Goal: Register for event/course

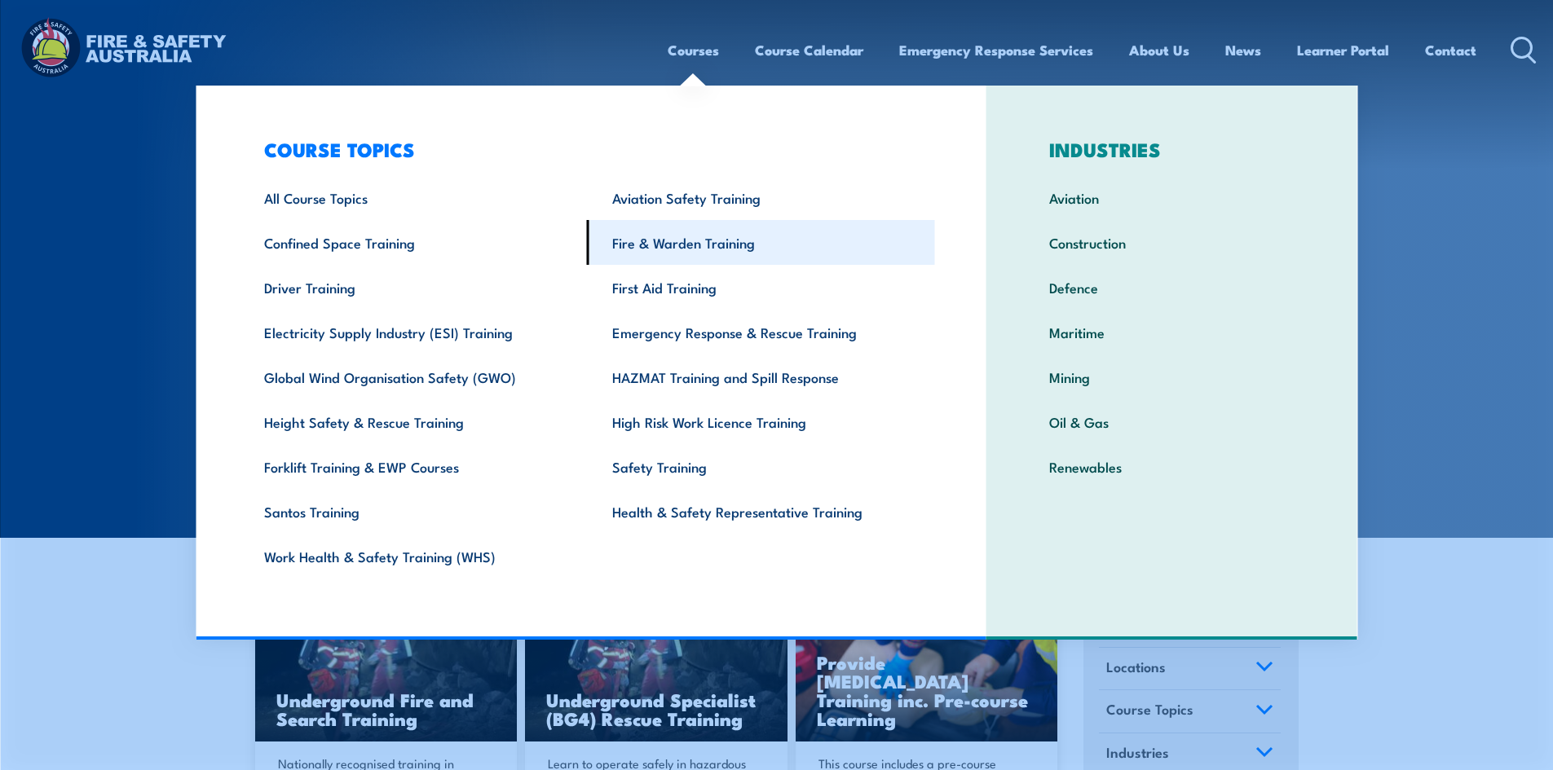
click at [660, 244] on link "Fire & Warden Training" at bounding box center [761, 242] width 348 height 45
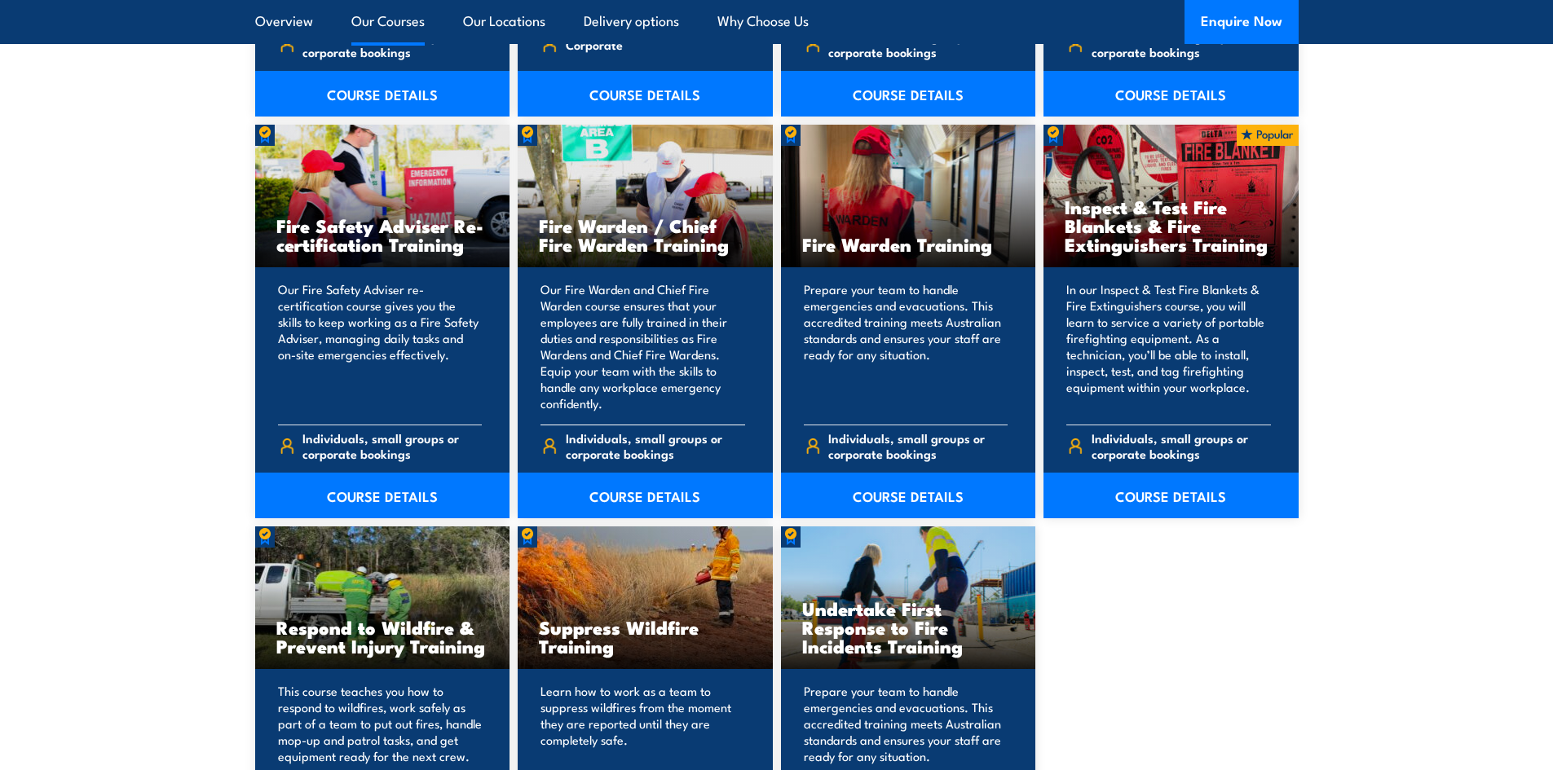
scroll to position [2364, 0]
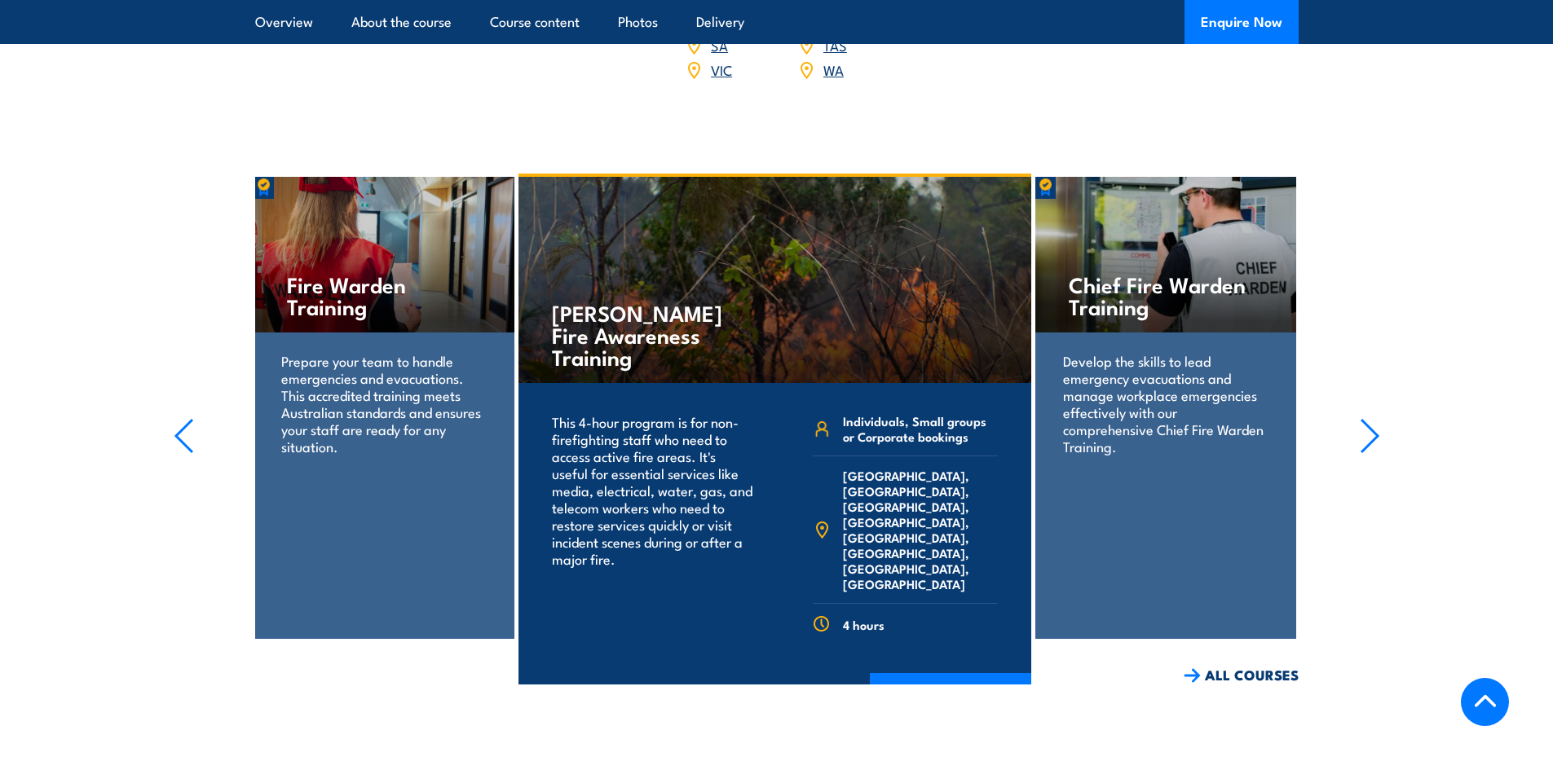
scroll to position [2527, 0]
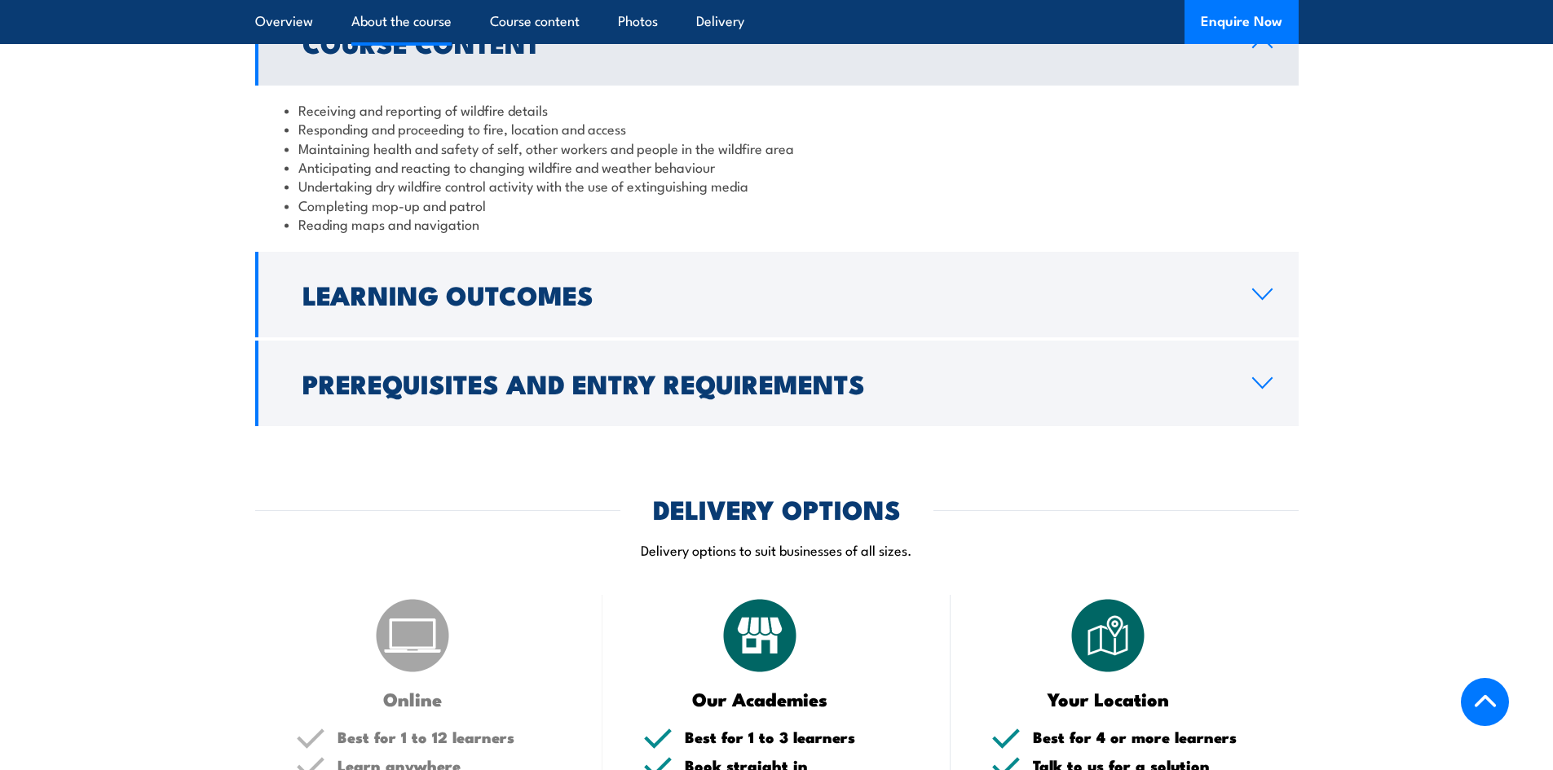
scroll to position [1060, 0]
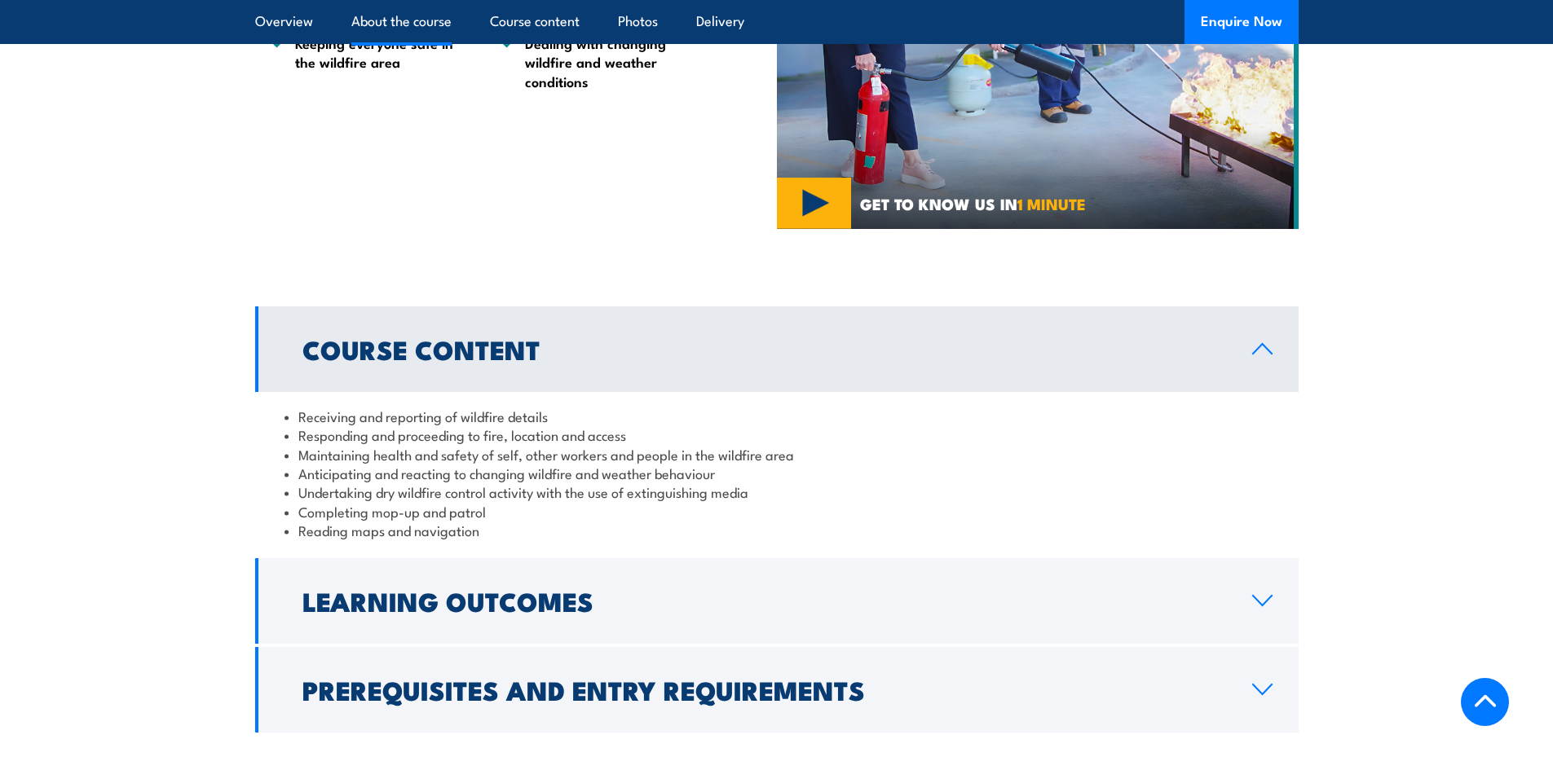
click at [189, 304] on div "COURSES > Fire & Warden Training Suppress Wildfire TRAINING Learn how to work a…" at bounding box center [776, 735] width 1553 height 3591
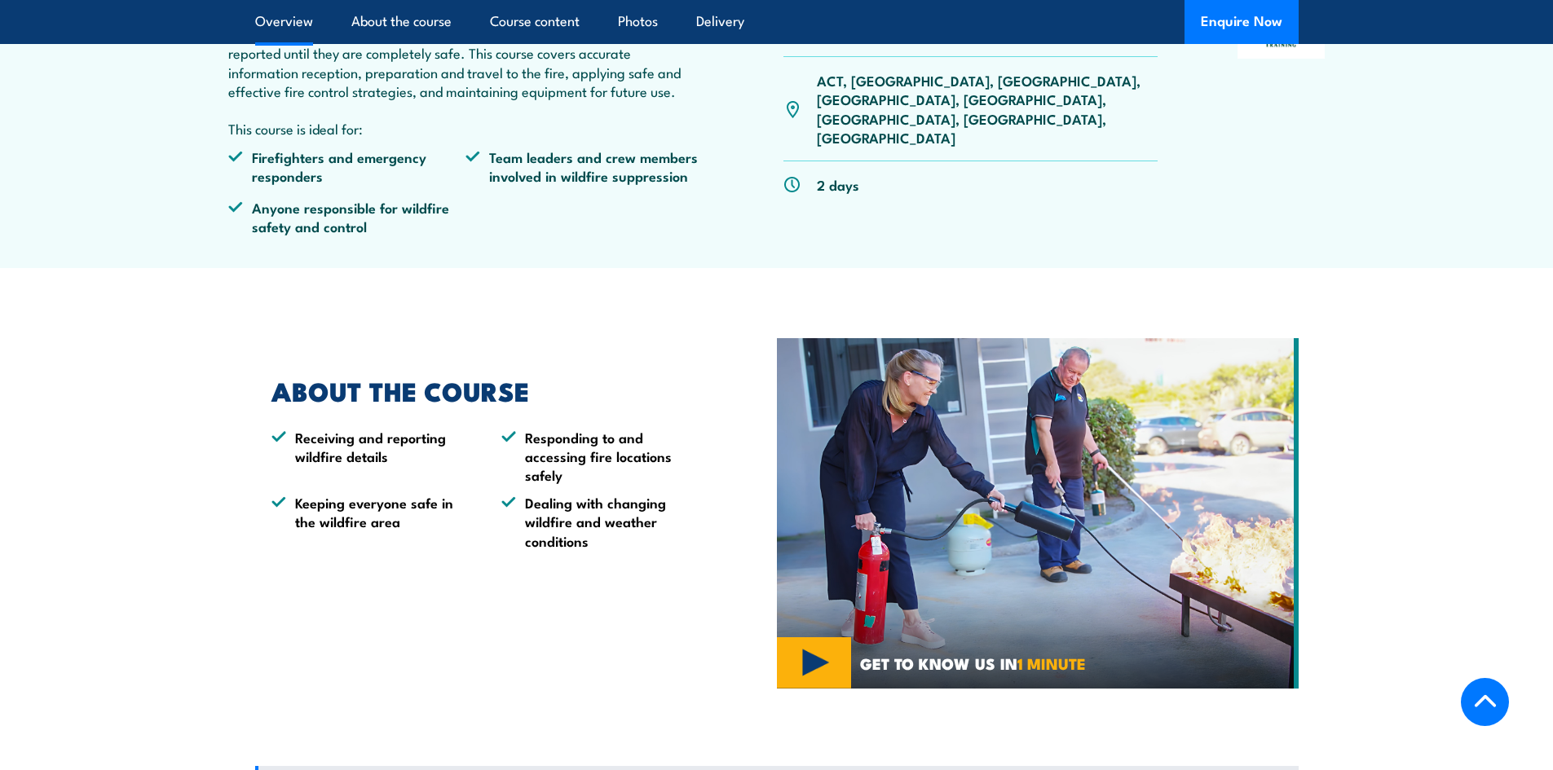
scroll to position [571, 0]
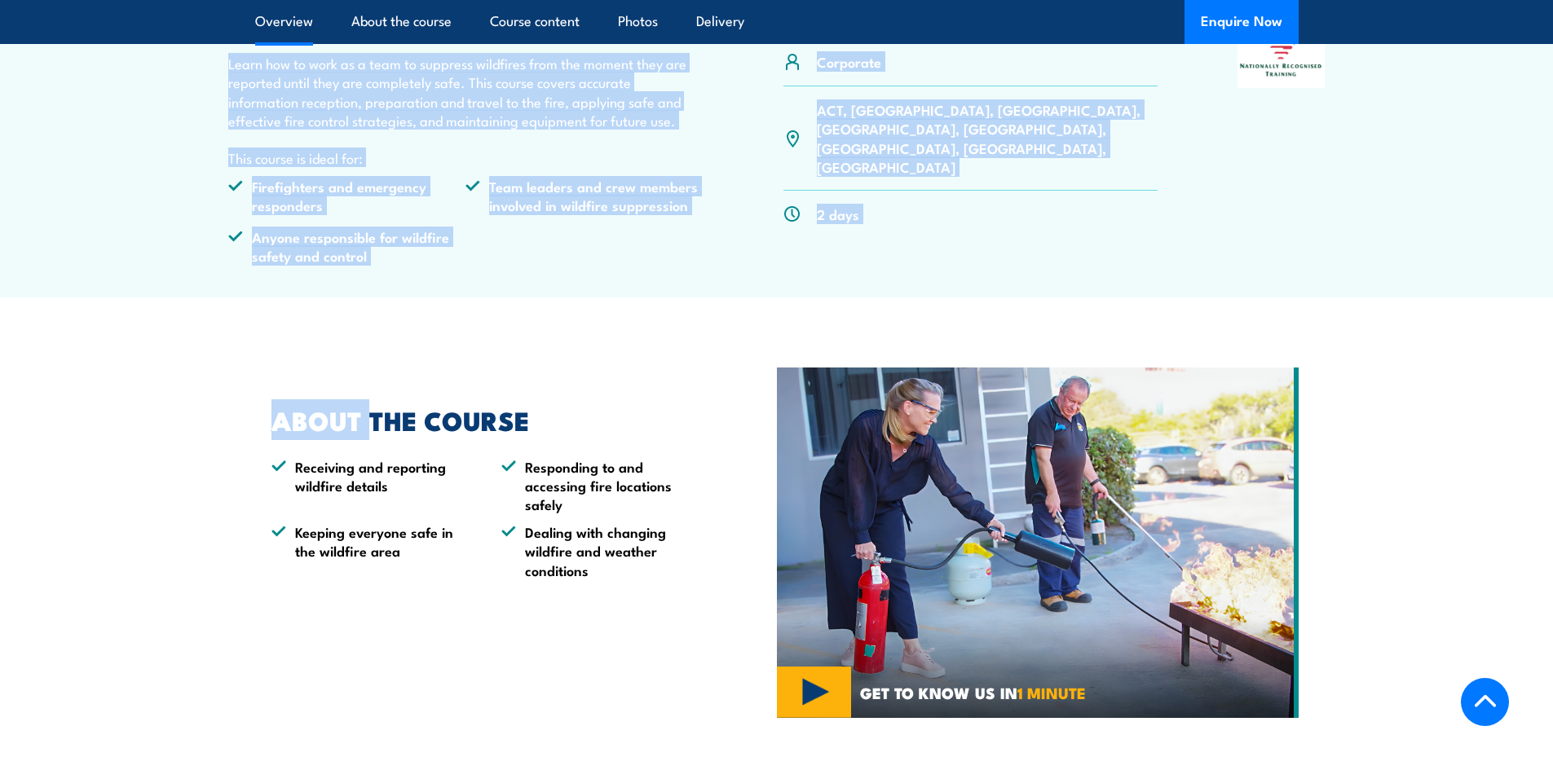
drag, startPoint x: 358, startPoint y: 304, endPoint x: 221, endPoint y: 49, distance: 289.5
click at [287, 59] on p "Learn how to work as a team to suppress wildfires from the moment they are repo…" at bounding box center [466, 92] width 476 height 77
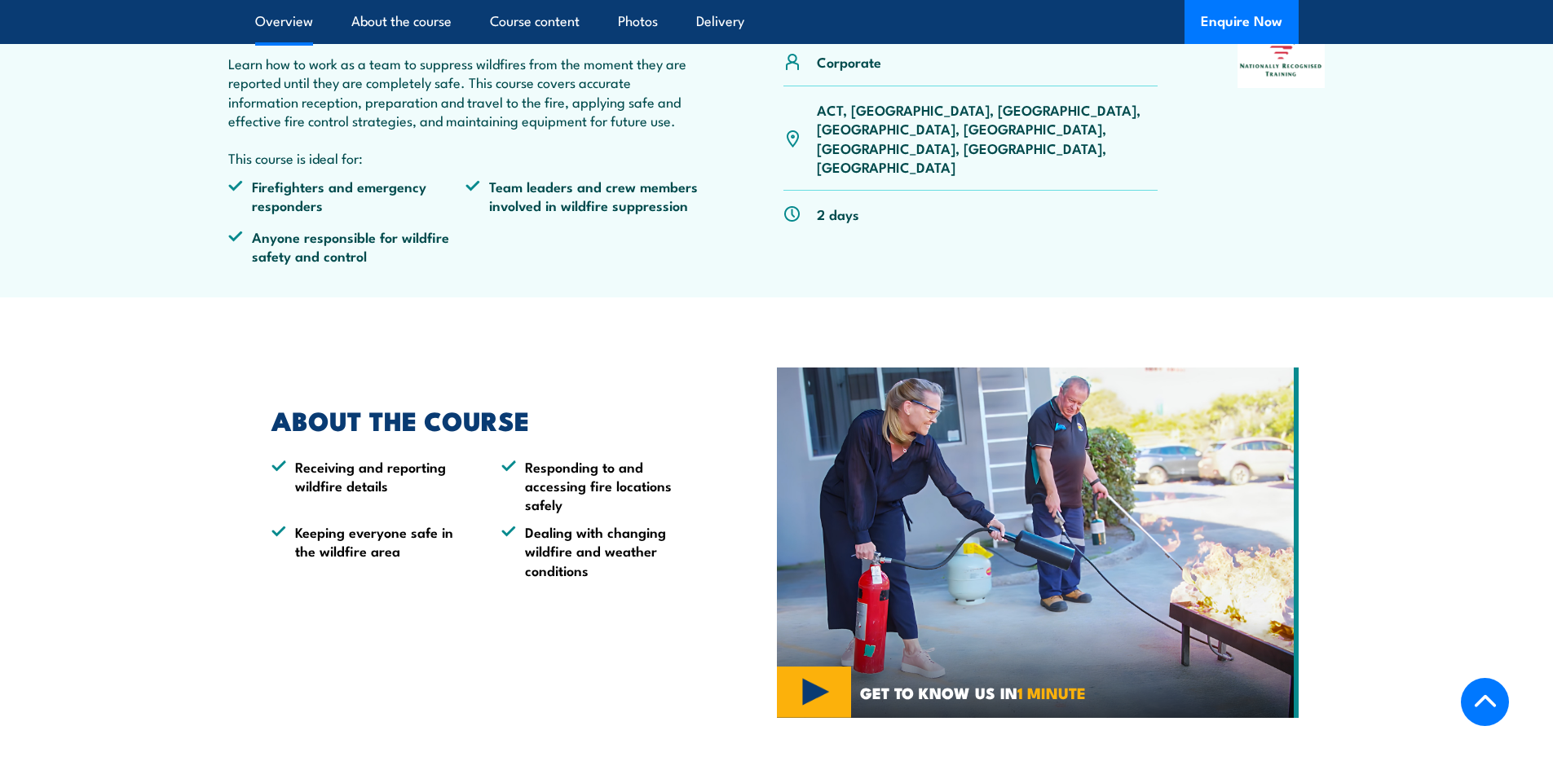
click at [331, 88] on p "Learn how to work as a team to suppress wildfires from the moment they are repo…" at bounding box center [466, 92] width 476 height 77
click at [327, 113] on p "Learn how to work as a team to suppress wildfires from the moment they are repo…" at bounding box center [466, 92] width 476 height 77
click at [347, 107] on p "Learn how to work as a team to suppress wildfires from the moment they are repo…" at bounding box center [466, 92] width 476 height 77
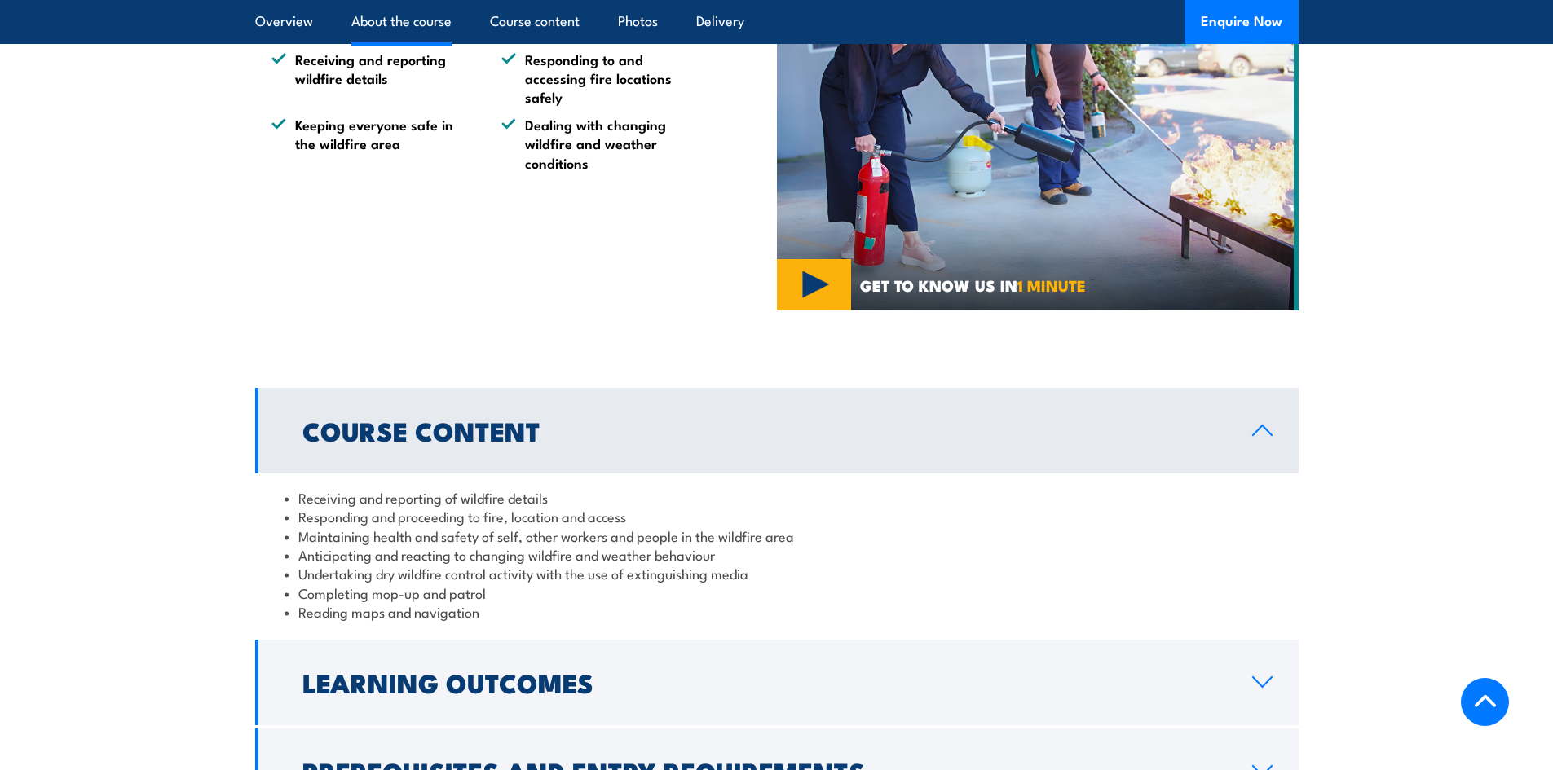
scroll to position [1141, 0]
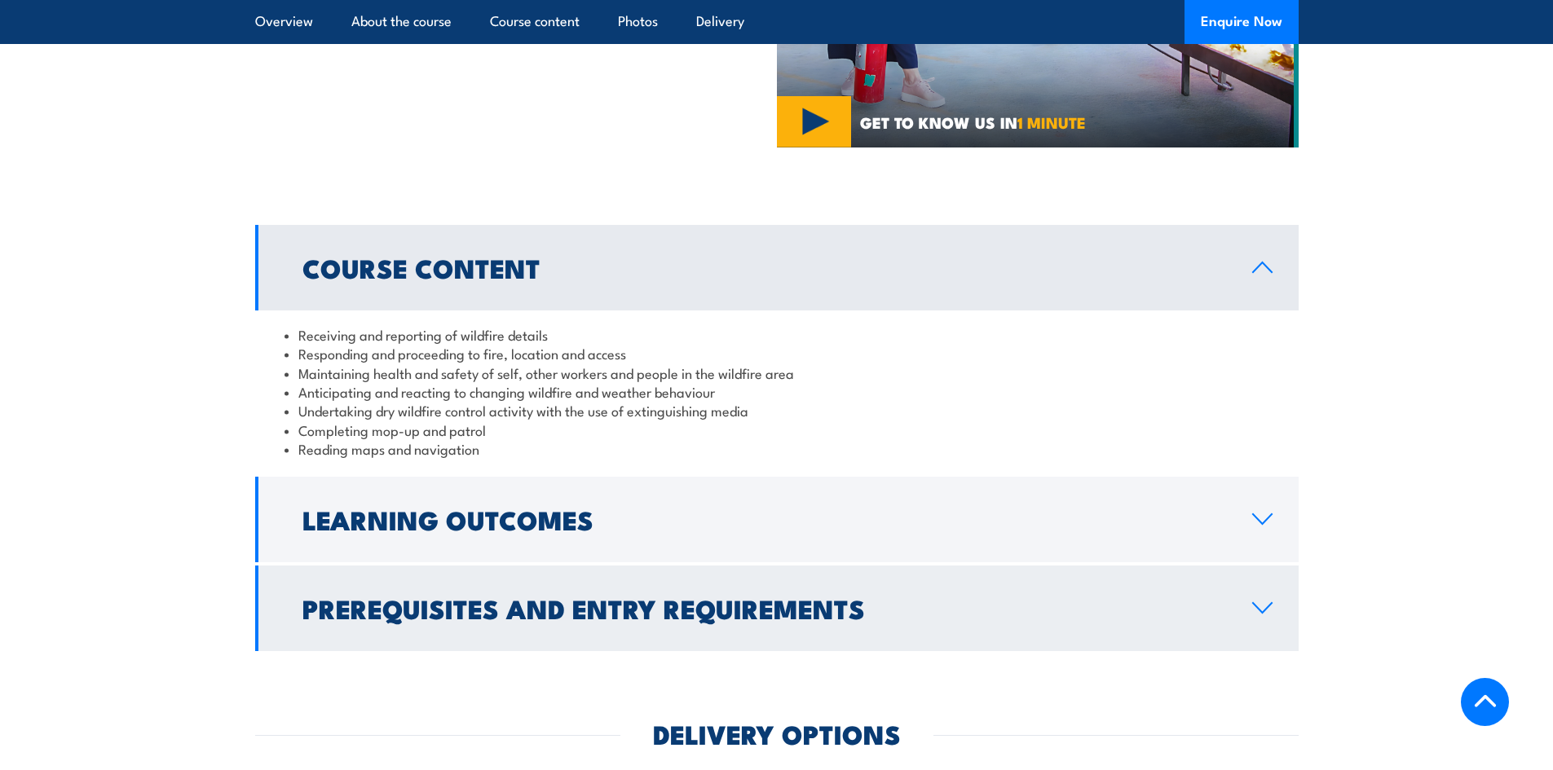
click at [589, 616] on h2 "Prerequisites and Entry Requirements" at bounding box center [763, 608] width 923 height 23
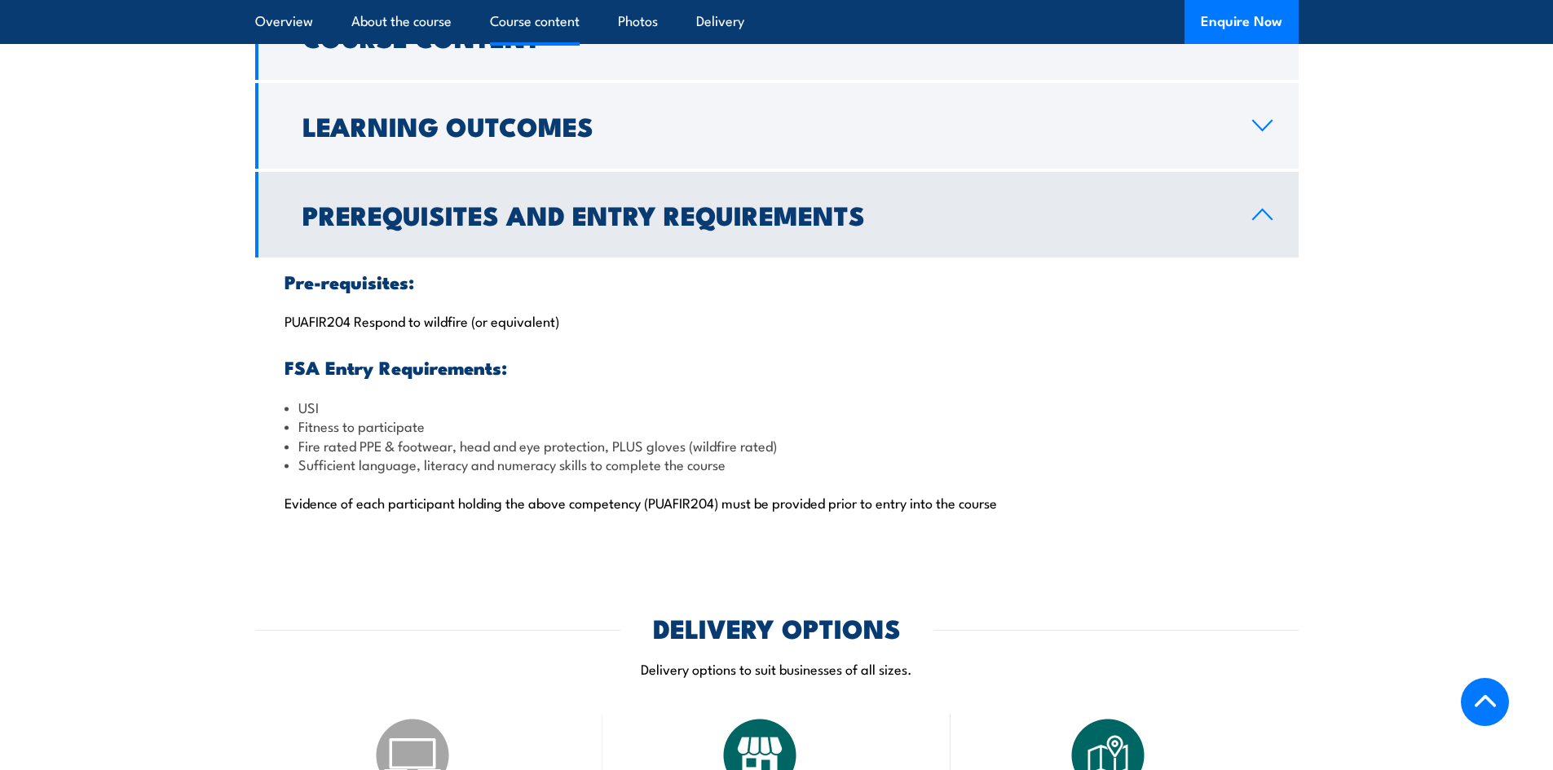
scroll to position [1386, 0]
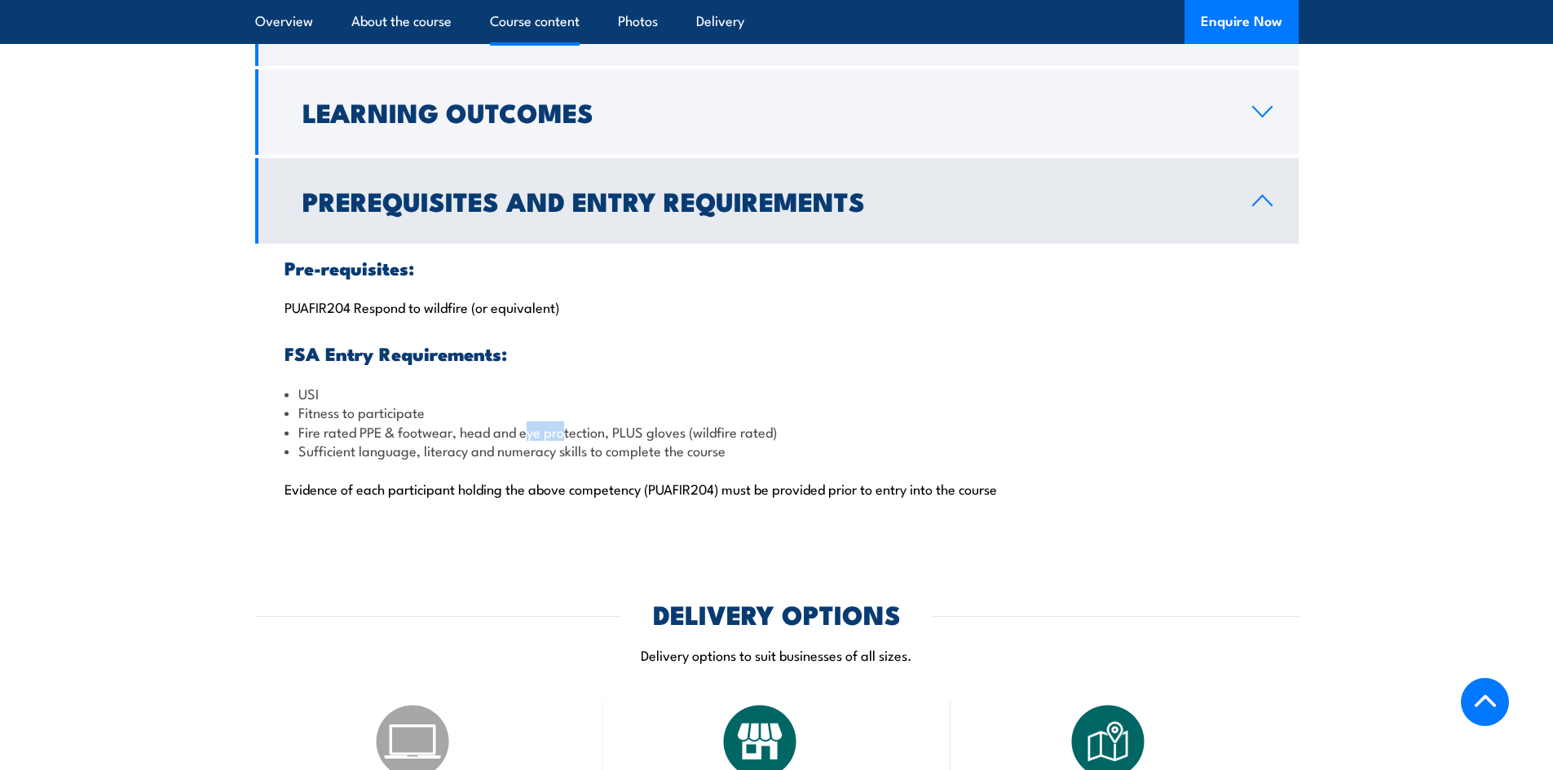
drag, startPoint x: 568, startPoint y: 430, endPoint x: 544, endPoint y: 430, distance: 24.5
click at [526, 430] on li "Fire rated PPE & footwear, head and eye protection, PLUS gloves (wildfire rated)" at bounding box center [776, 431] width 985 height 19
click at [544, 430] on li "Fire rated PPE & footwear, head and eye protection, PLUS gloves (wildfire rated)" at bounding box center [776, 431] width 985 height 19
click at [368, 415] on li "Fitness to participate" at bounding box center [776, 412] width 985 height 19
click at [314, 422] on li "Fire rated PPE & footwear, head and eye protection, PLUS gloves (wildfire rated)" at bounding box center [776, 431] width 985 height 19
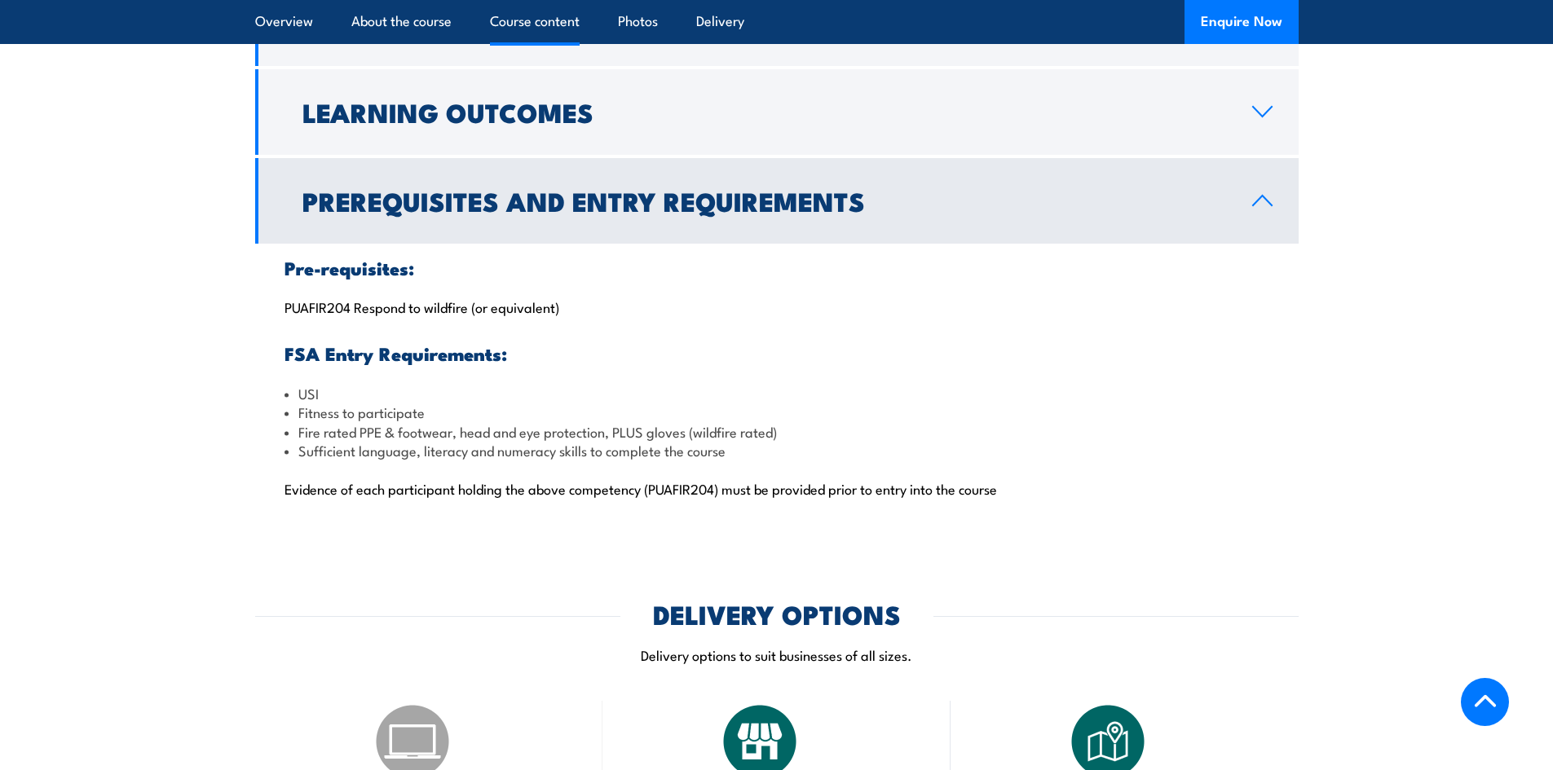
click at [339, 415] on li "Fitness to participate" at bounding box center [776, 412] width 985 height 19
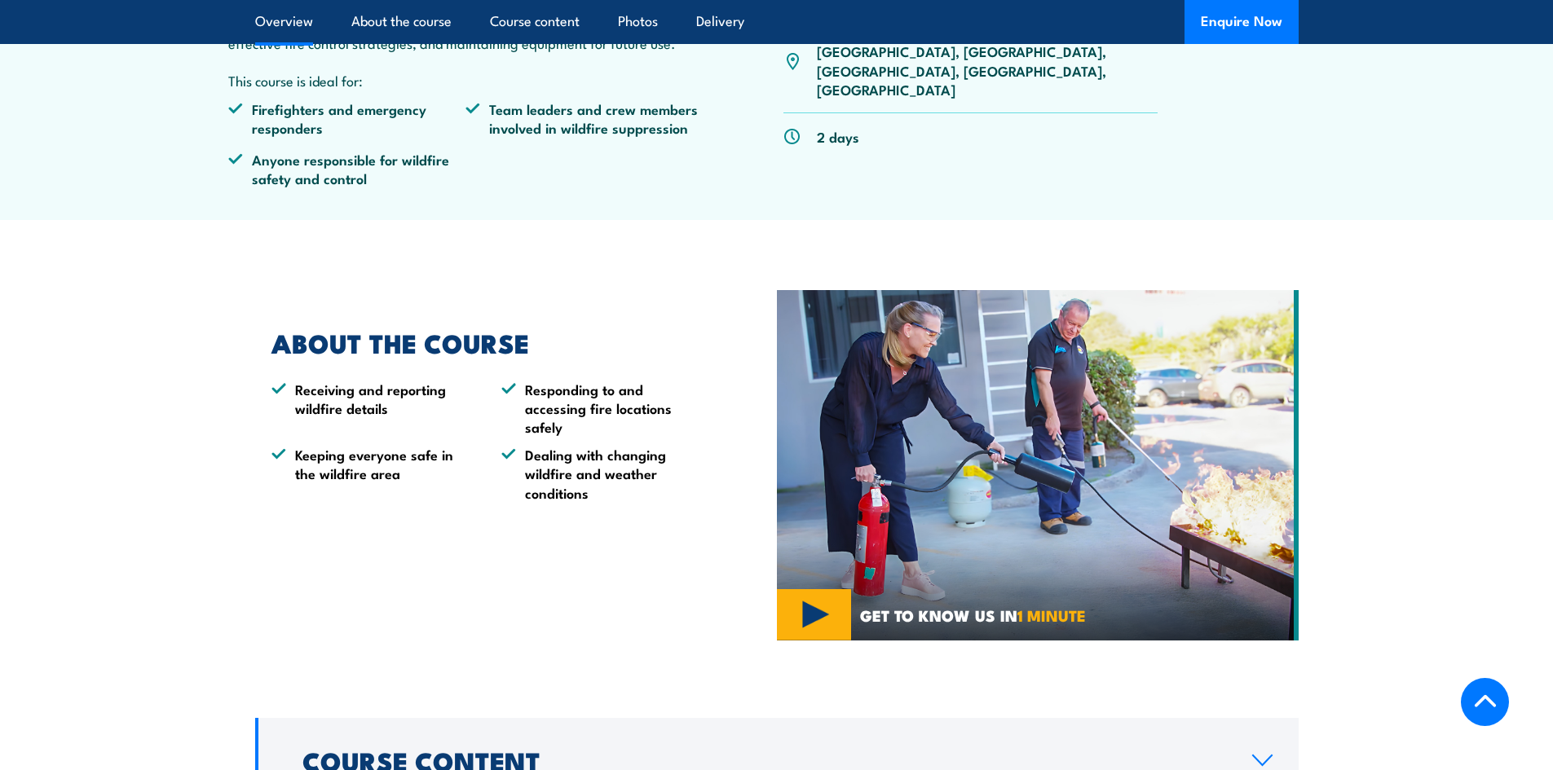
scroll to position [571, 0]
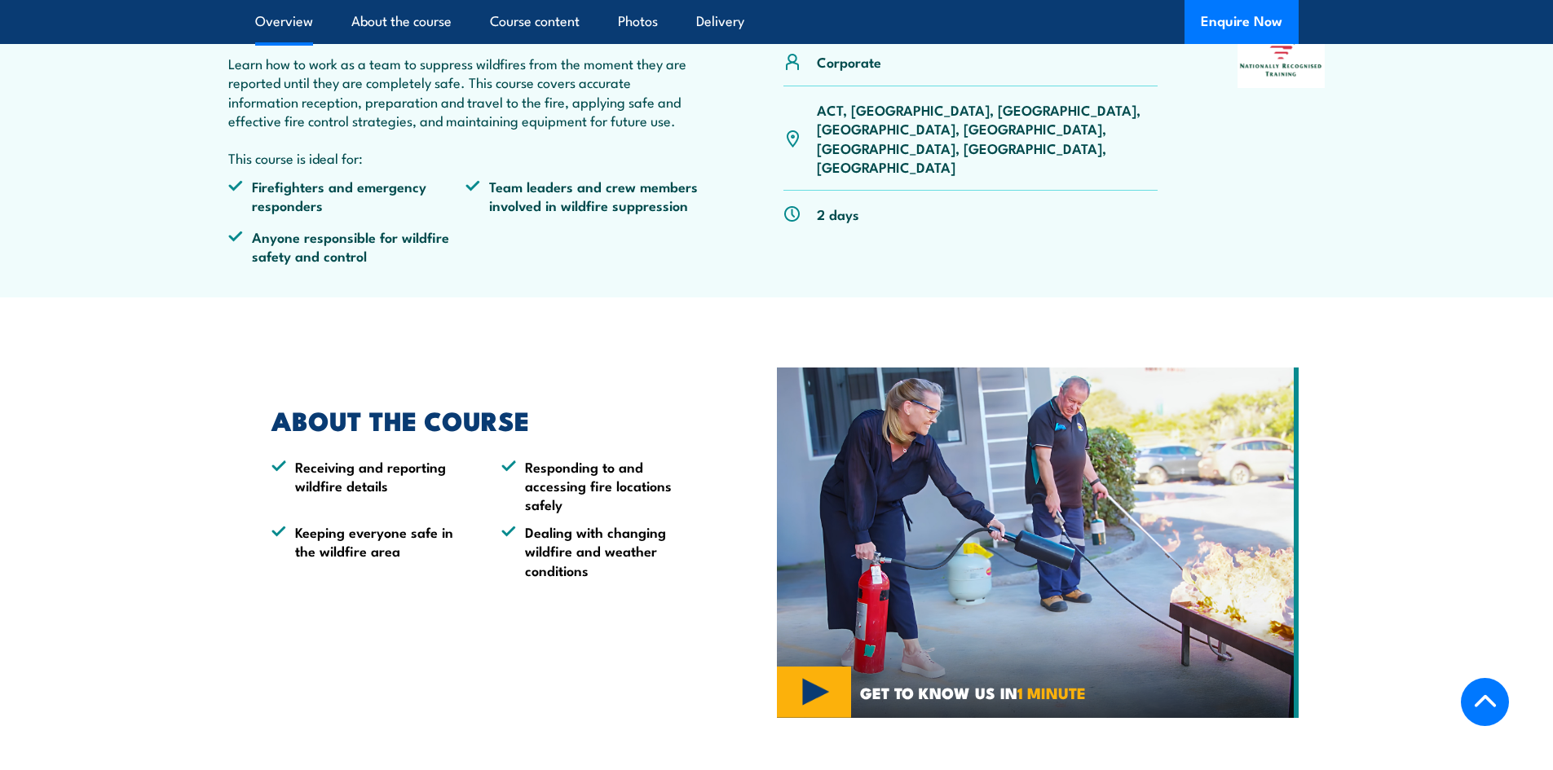
click at [571, 293] on article "PUAFIR303 Suppress Wildfire Corporate ACT, NSW, NT, QLD, SA, TAS, VIC, WA 2 days" at bounding box center [776, 119] width 1141 height 357
click at [570, 293] on article "PUAFIR303 Suppress Wildfire Corporate ACT, NSW, NT, QLD, SA, TAS, VIC, WA 2 days" at bounding box center [776, 119] width 1141 height 357
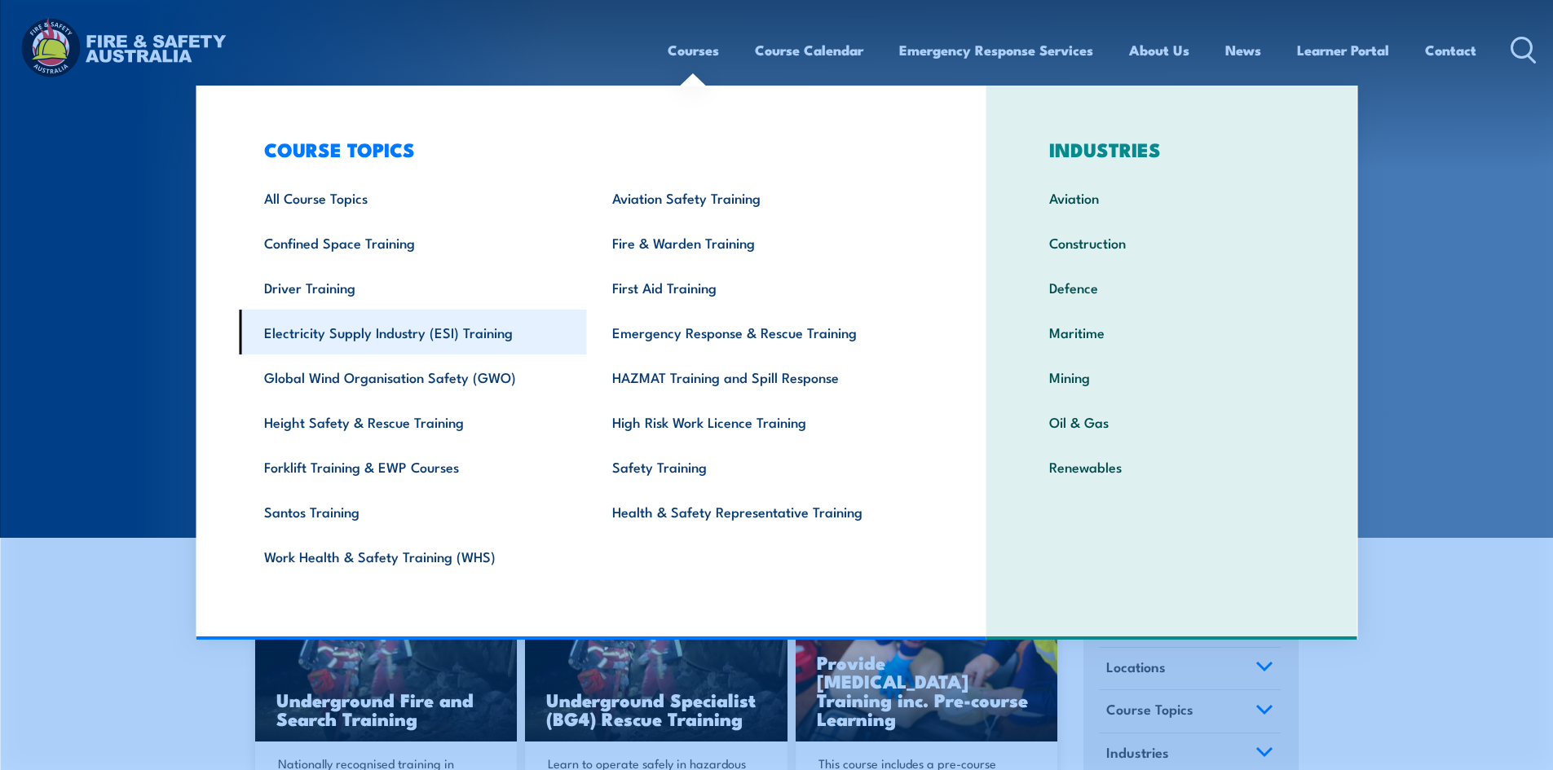
click at [349, 329] on link "Electricity Supply Industry (ESI) Training" at bounding box center [413, 332] width 348 height 45
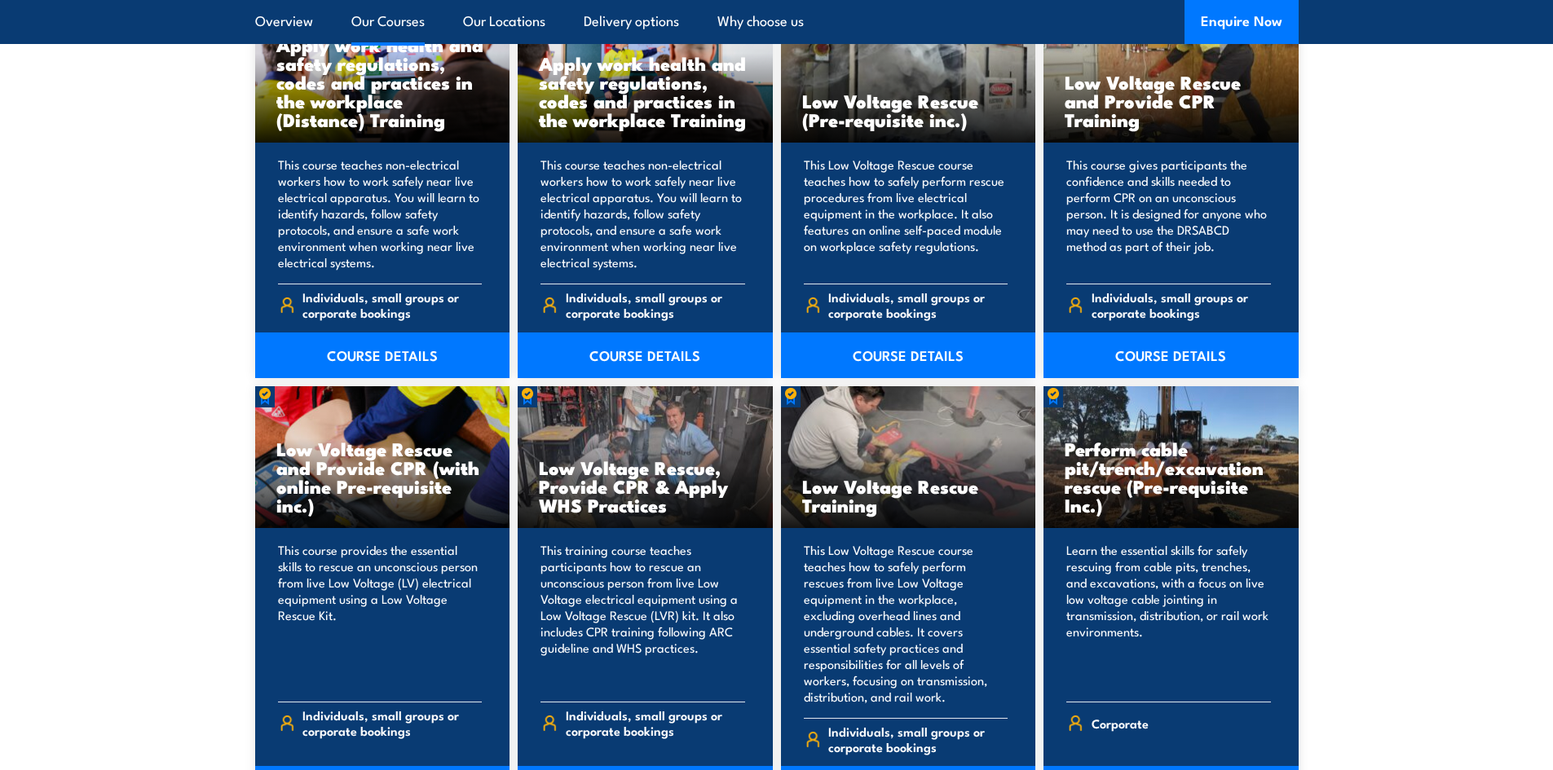
scroll to position [1467, 0]
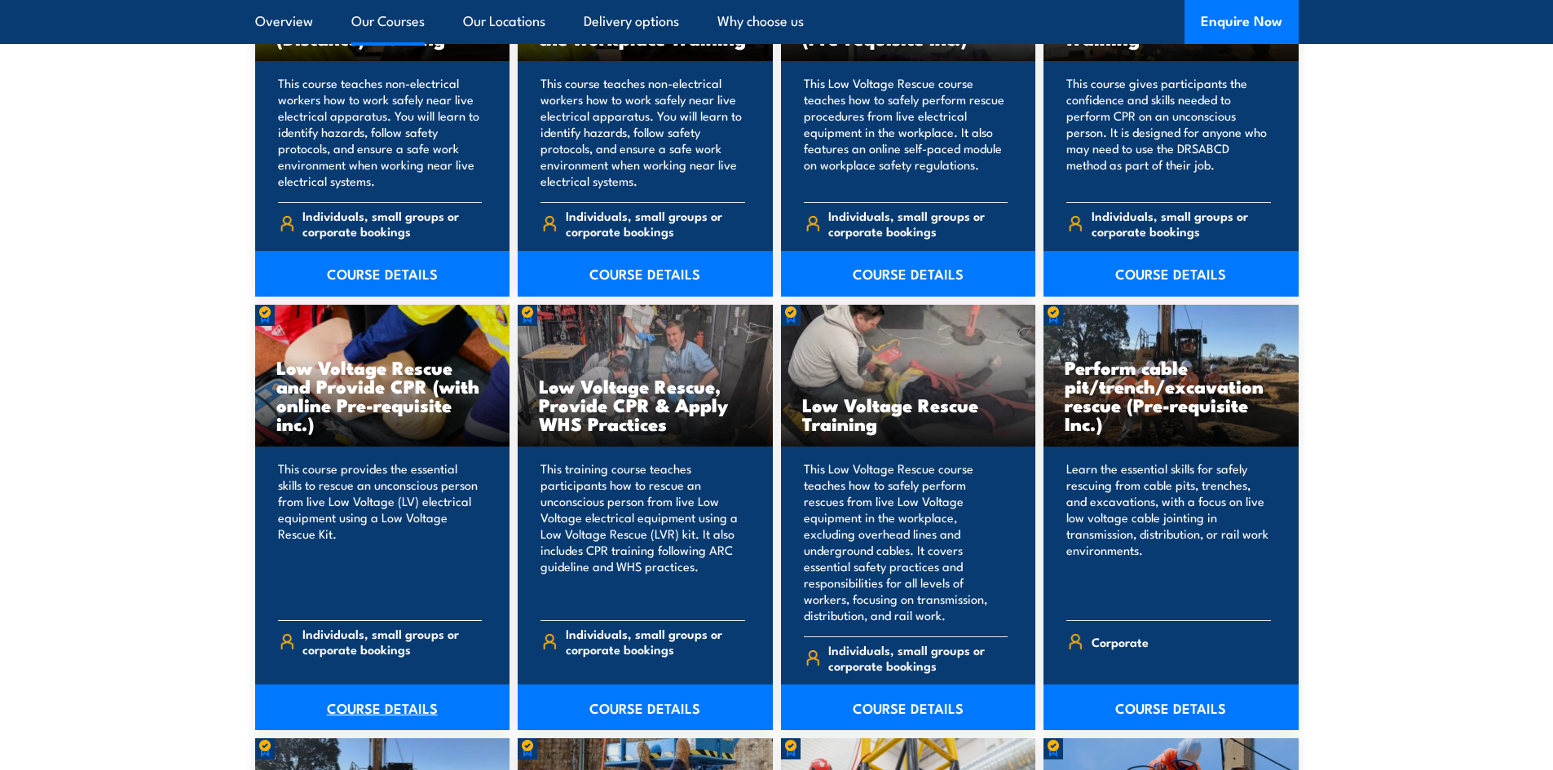
click at [365, 697] on link "COURSE DETAILS" at bounding box center [382, 708] width 255 height 46
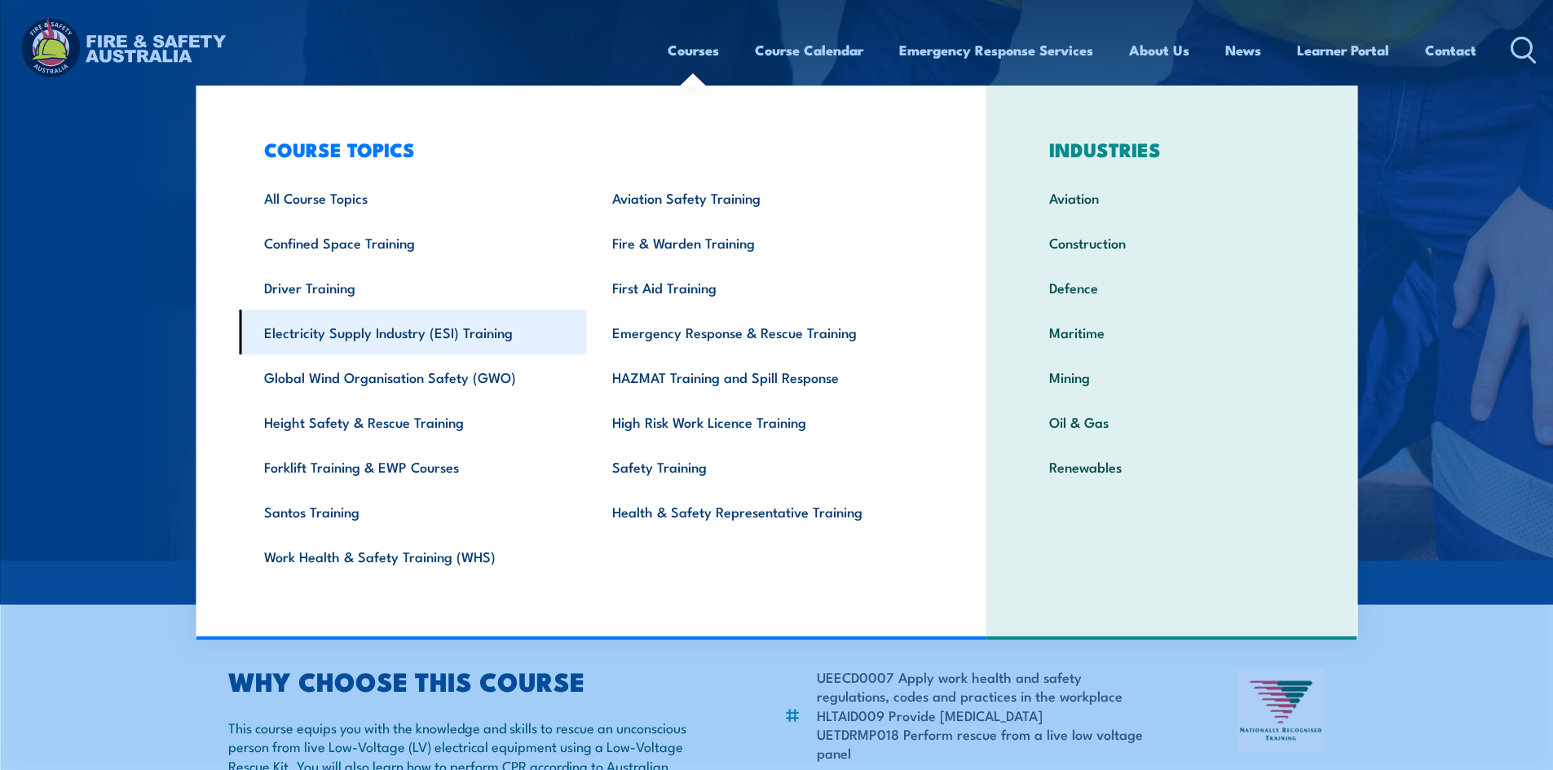
click at [419, 341] on link "Electricity Supply Industry (ESI) Training" at bounding box center [413, 332] width 348 height 45
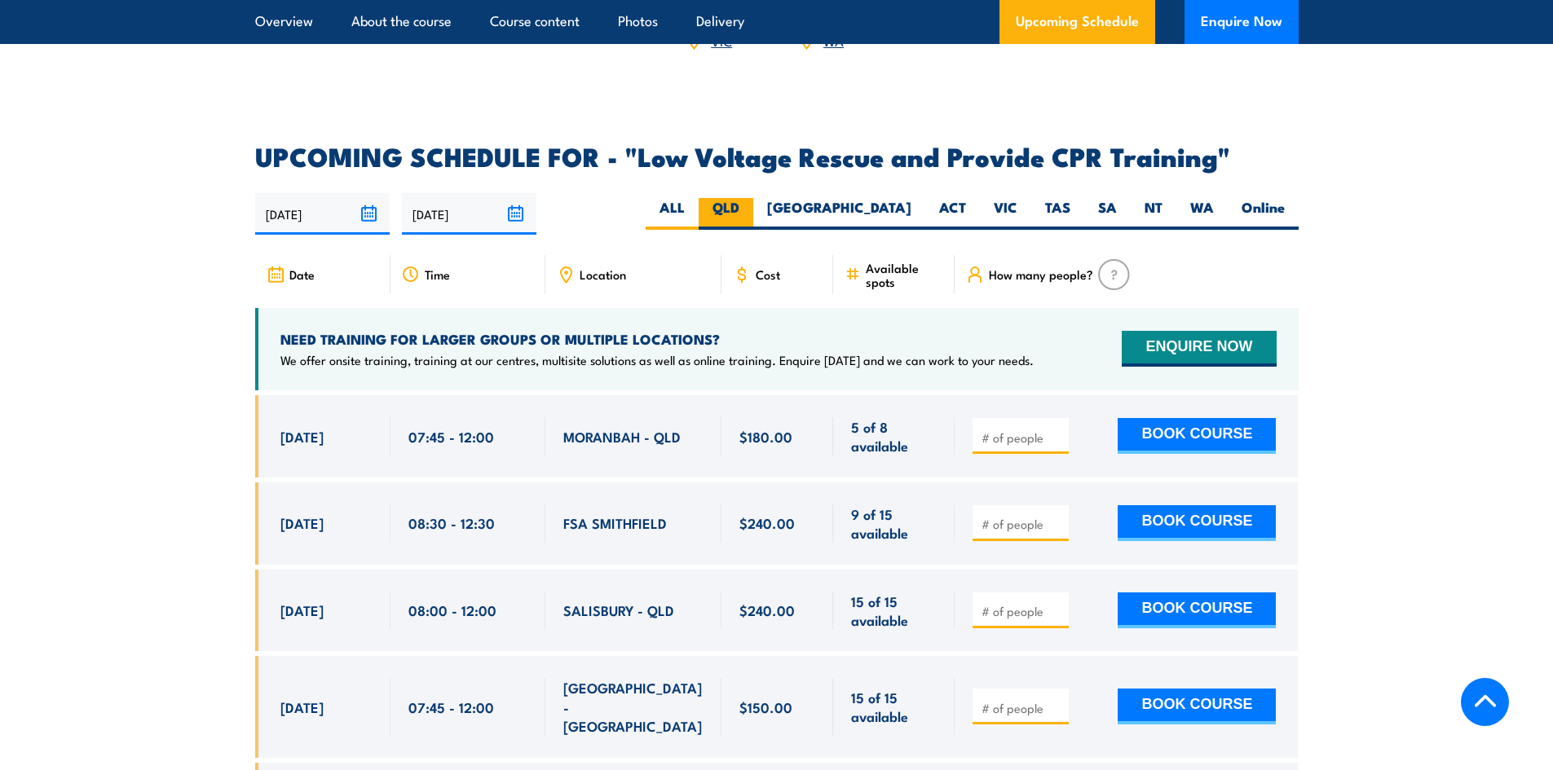
scroll to position [2690, 0]
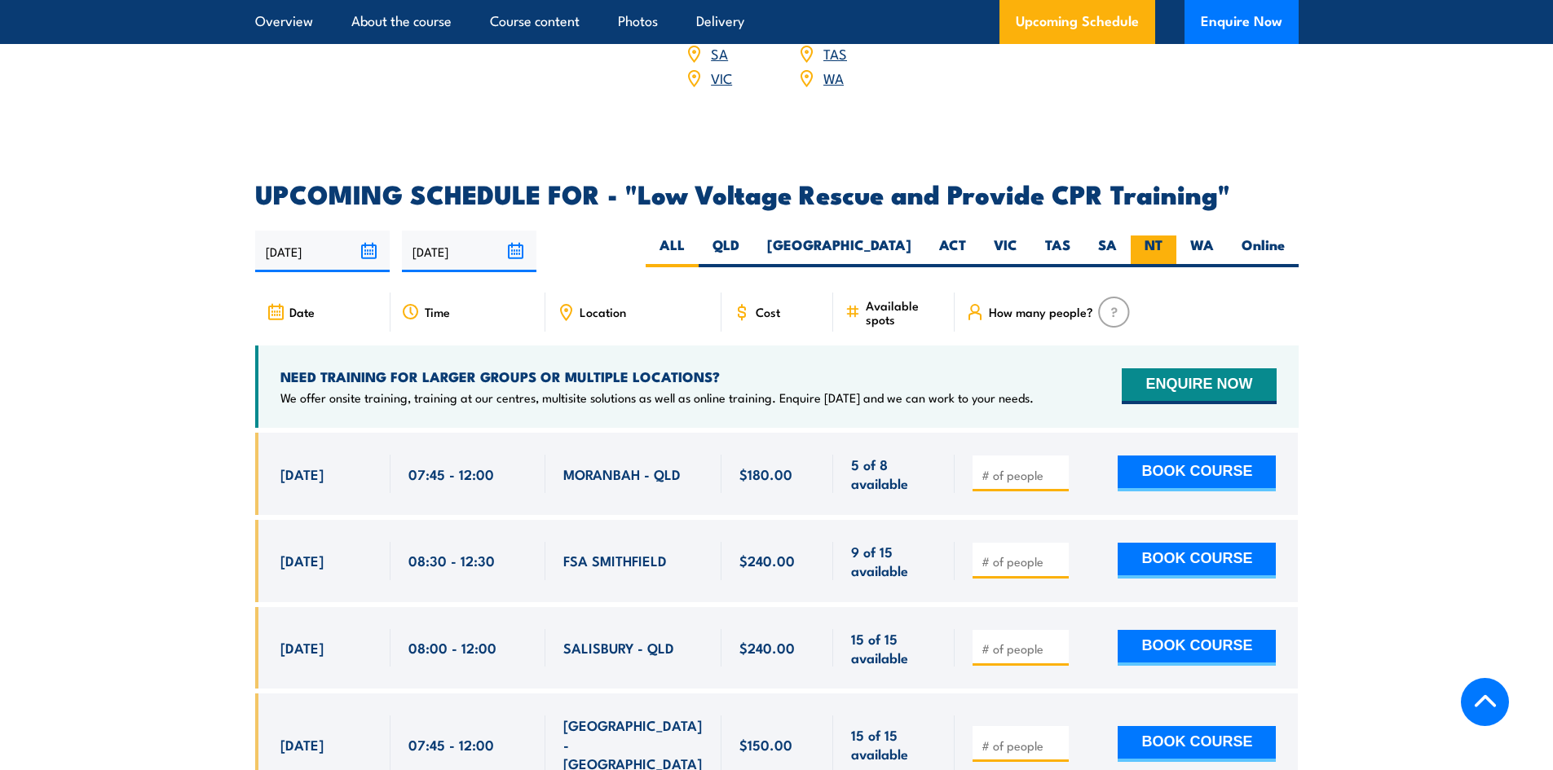
click at [1144, 236] on label "NT" at bounding box center [1153, 252] width 46 height 32
click at [1162, 236] on input "NT" at bounding box center [1167, 241] width 11 height 11
radio input "true"
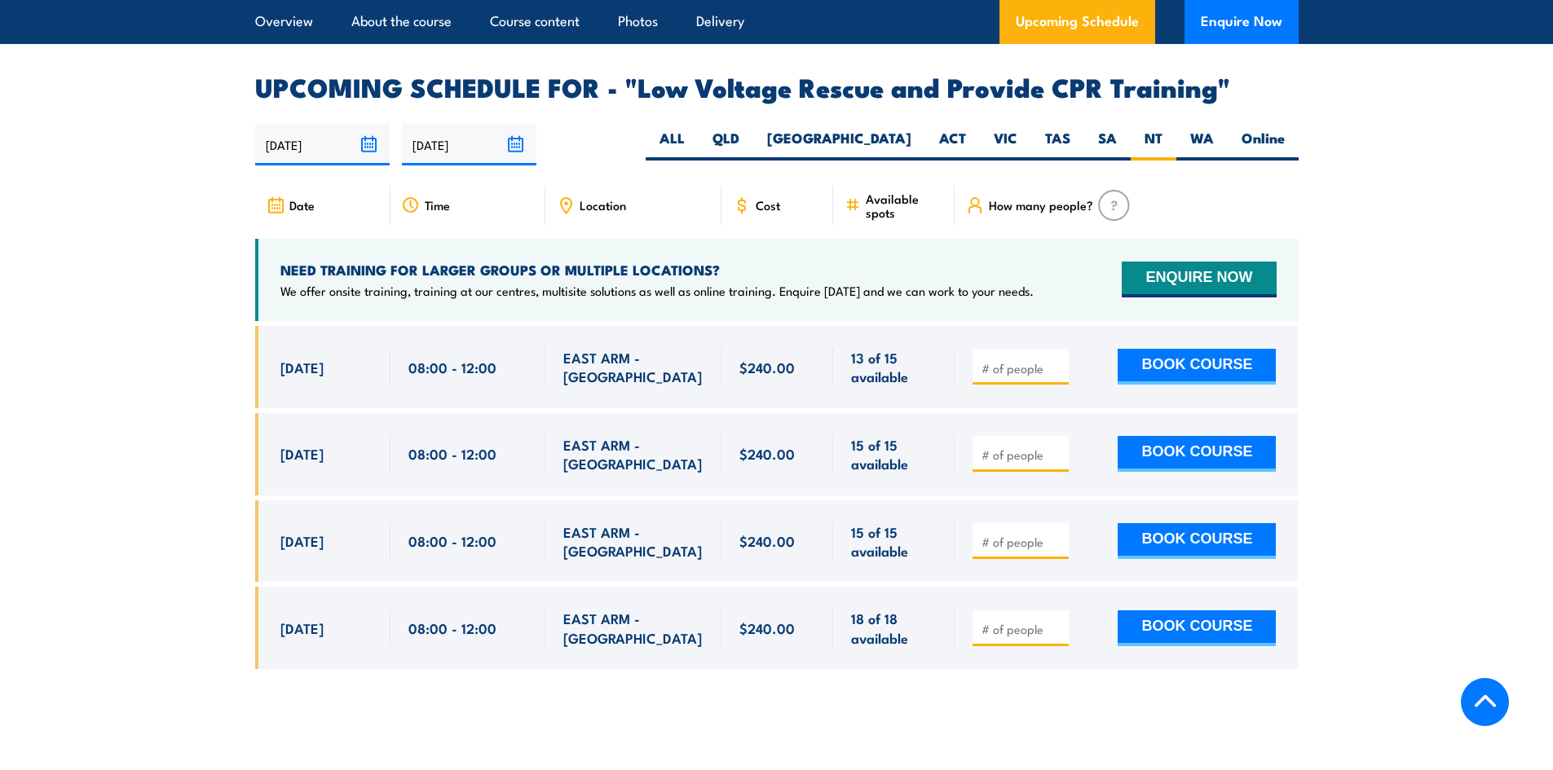
scroll to position [2824, 0]
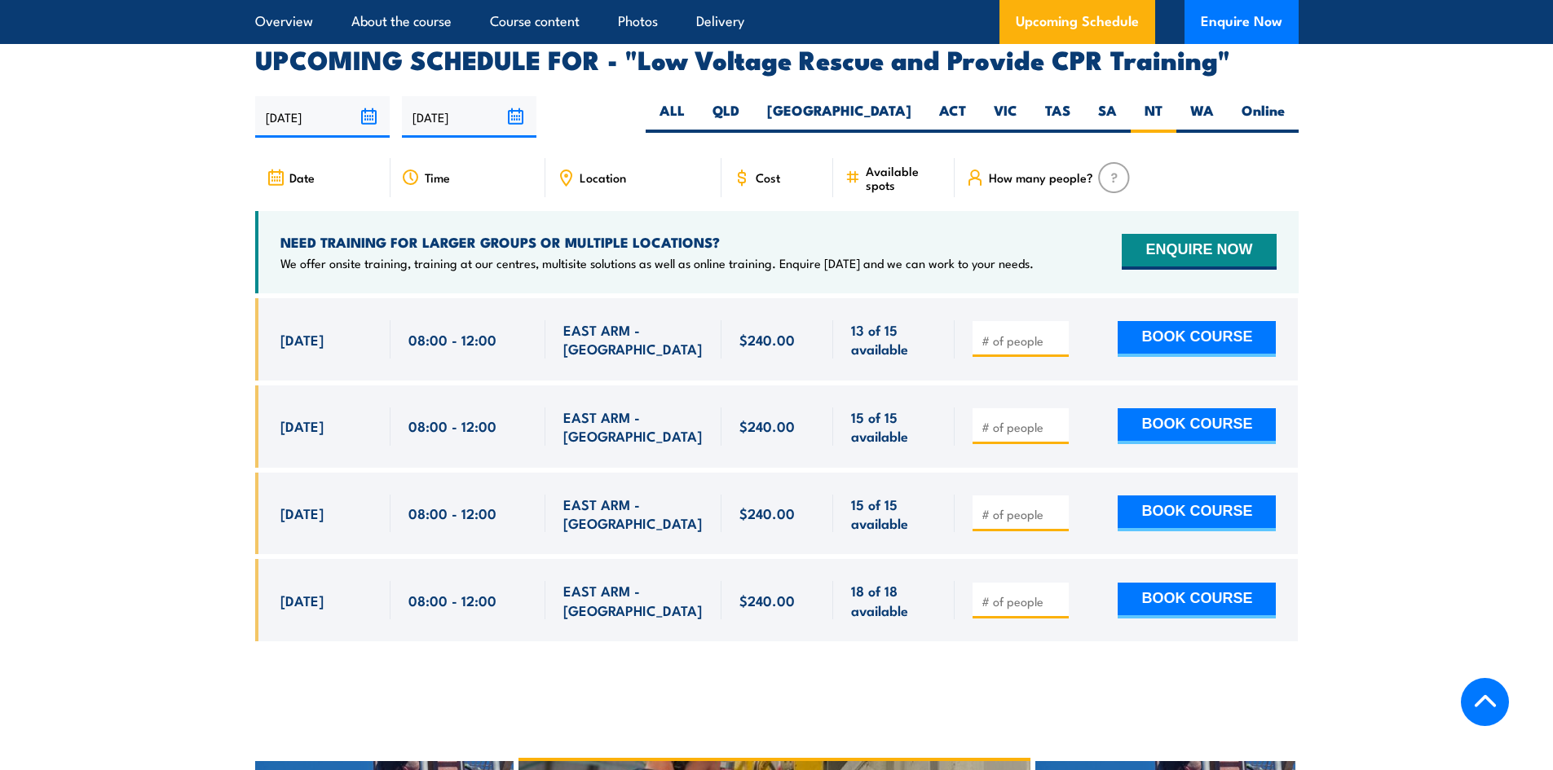
click at [214, 90] on section "UPCOMING SCHEDULE FOR - "Low Voltage Rescue and Provide CPR Training" 28/08/202…" at bounding box center [776, 356] width 1553 height 619
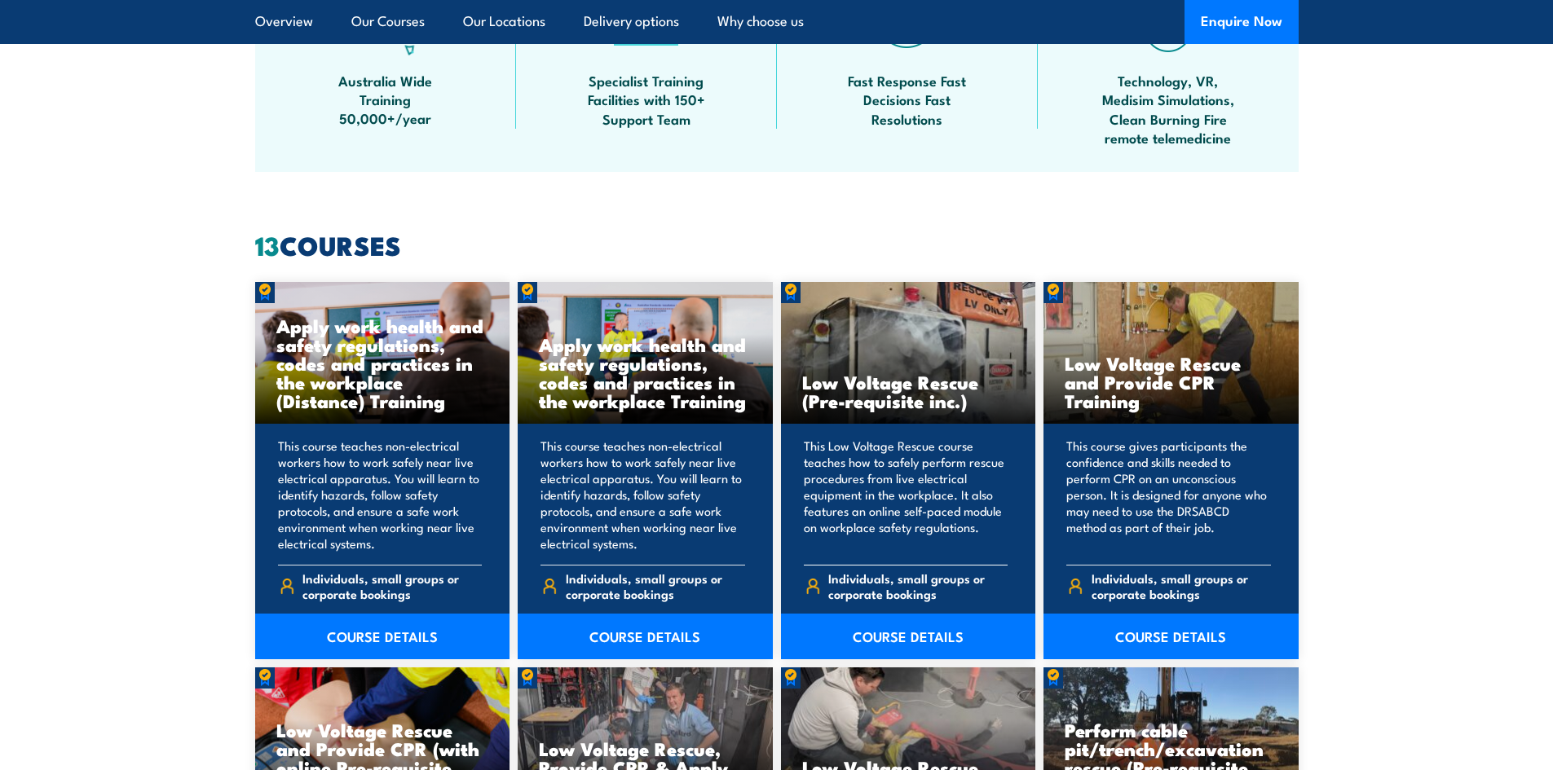
scroll to position [1141, 0]
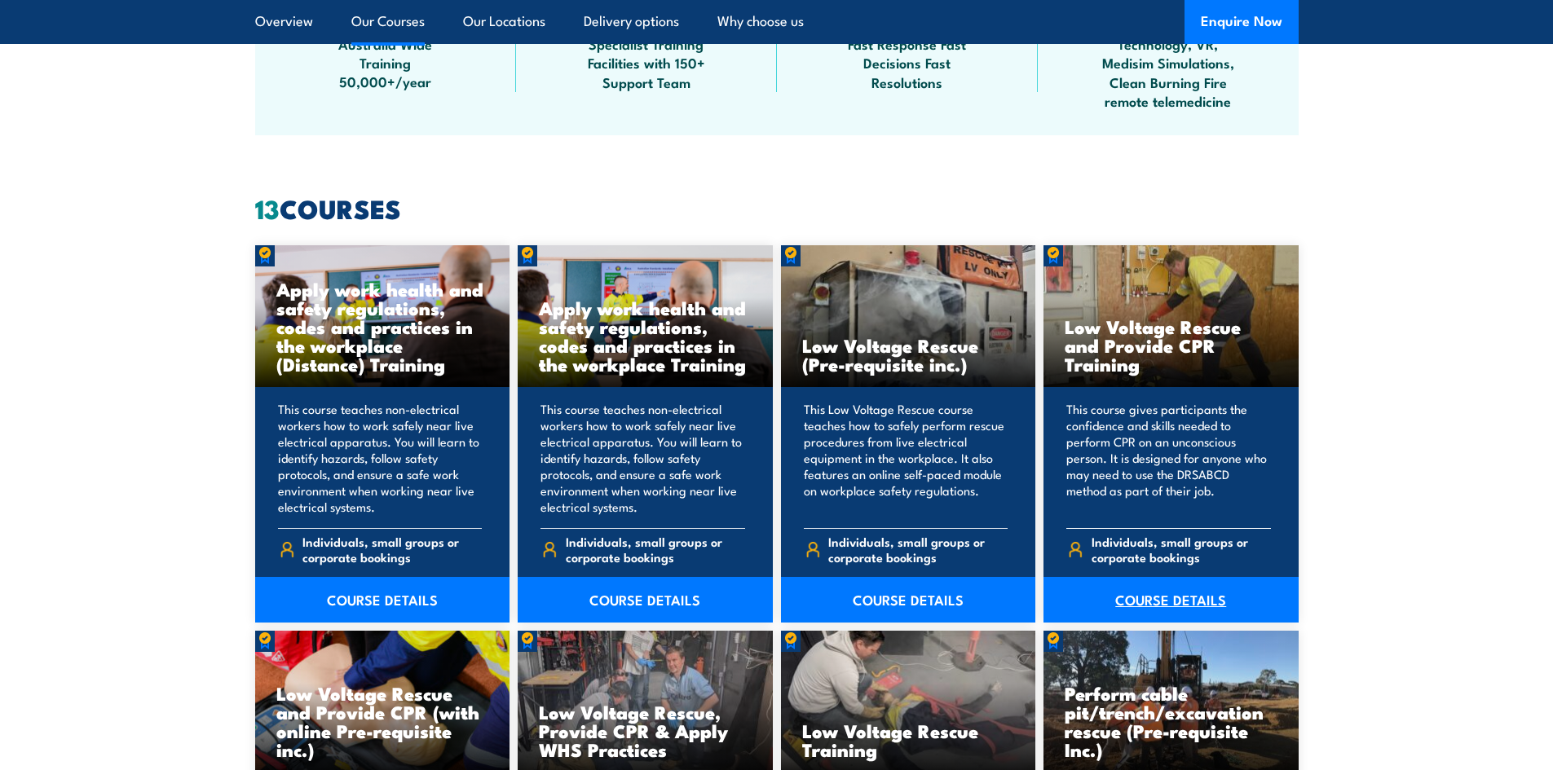
click at [1139, 598] on link "COURSE DETAILS" at bounding box center [1170, 600] width 255 height 46
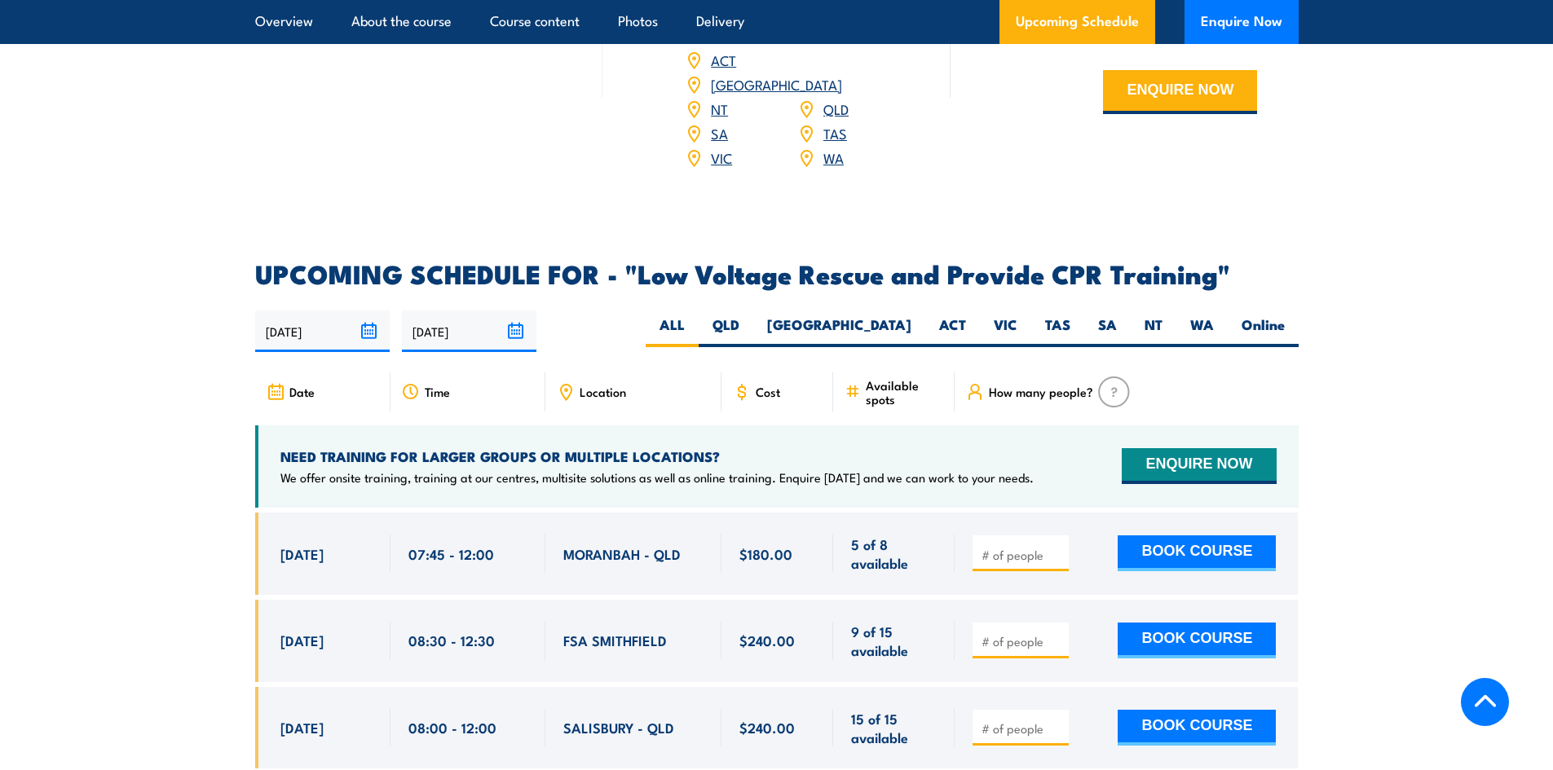
scroll to position [2690, 0]
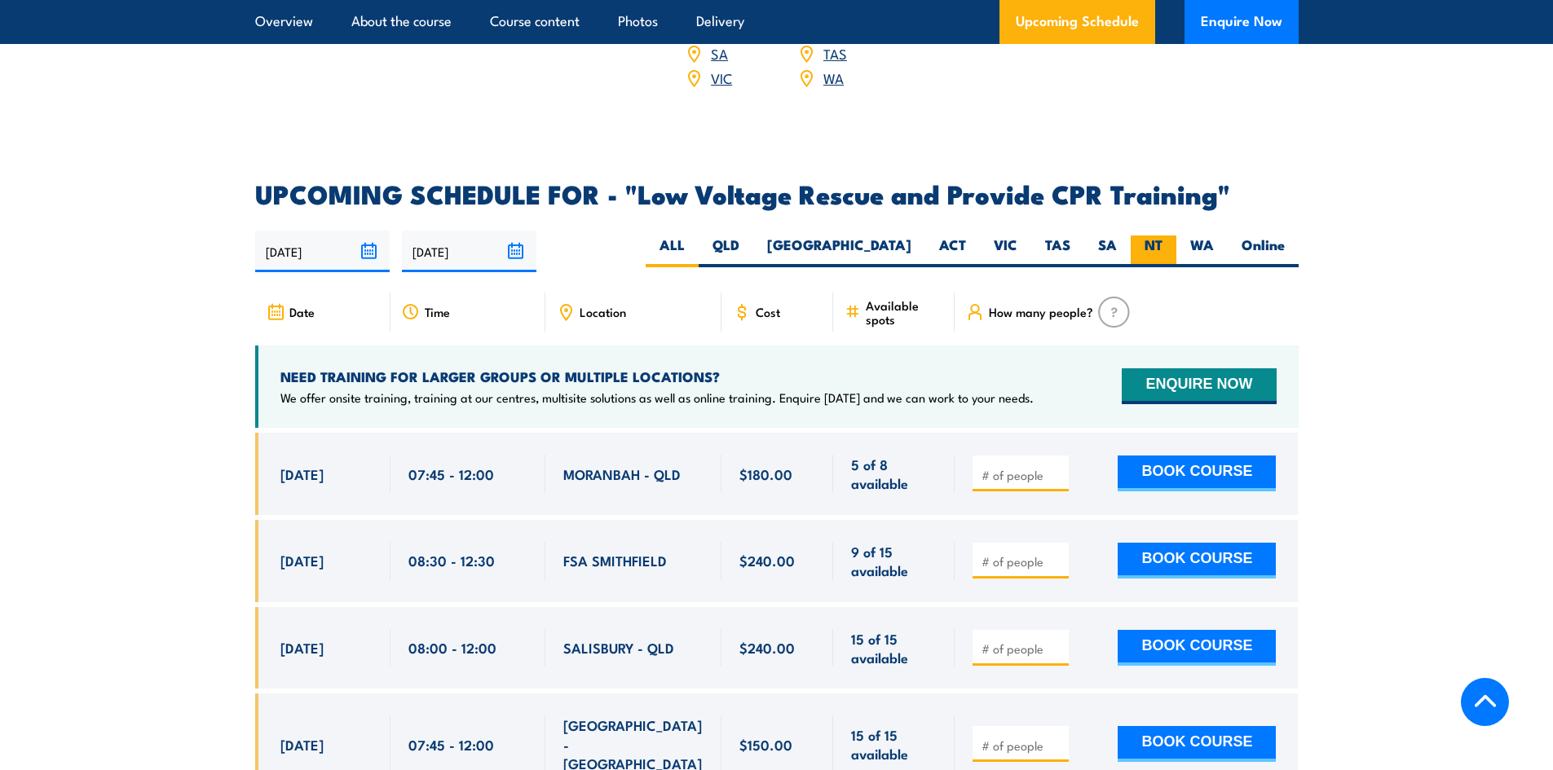
click at [1157, 236] on label "NT" at bounding box center [1153, 252] width 46 height 32
click at [1162, 236] on input "NT" at bounding box center [1167, 241] width 11 height 11
radio input "true"
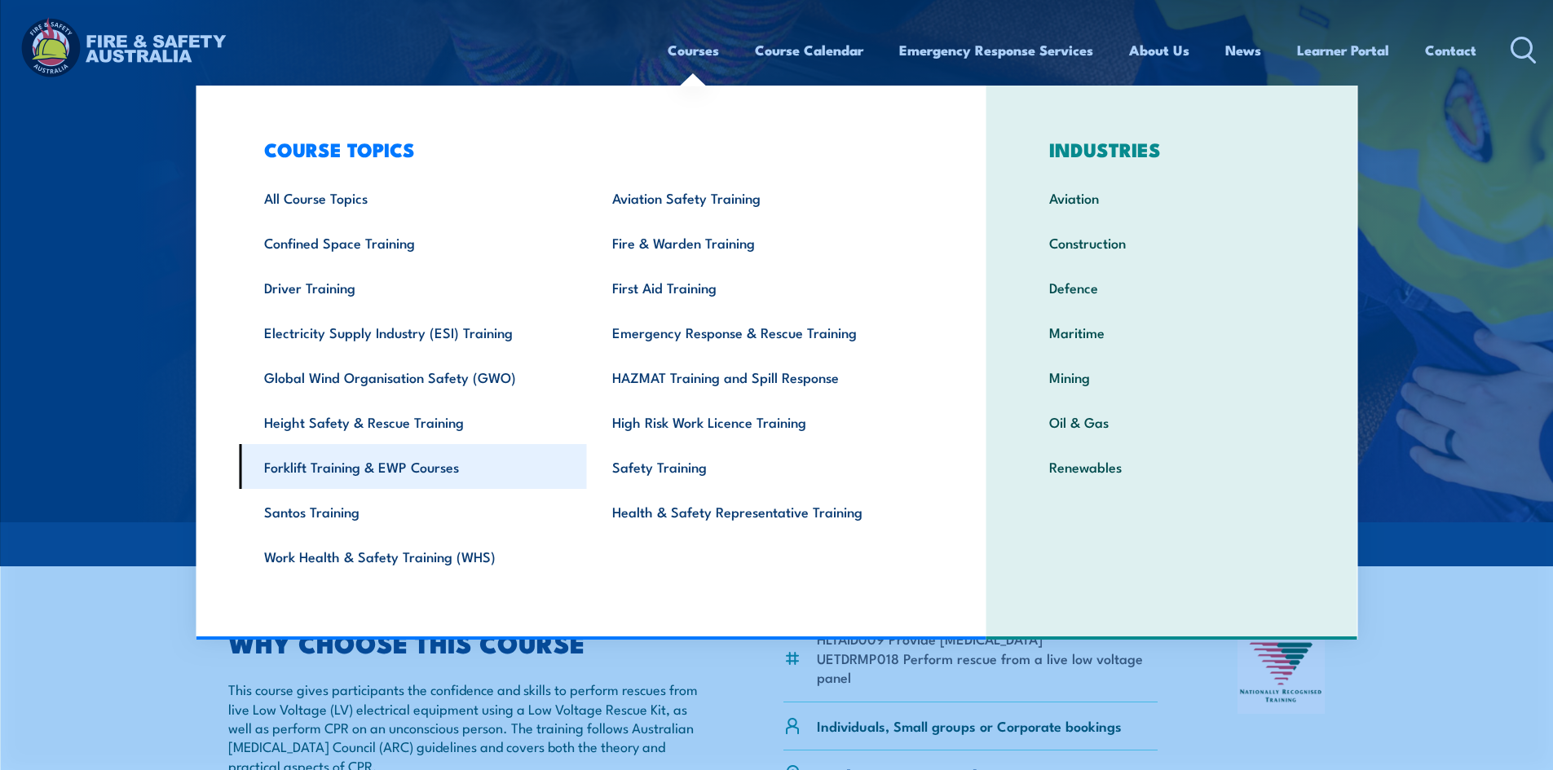
click at [360, 474] on link "Forklift Training & EWP Courses" at bounding box center [413, 466] width 348 height 45
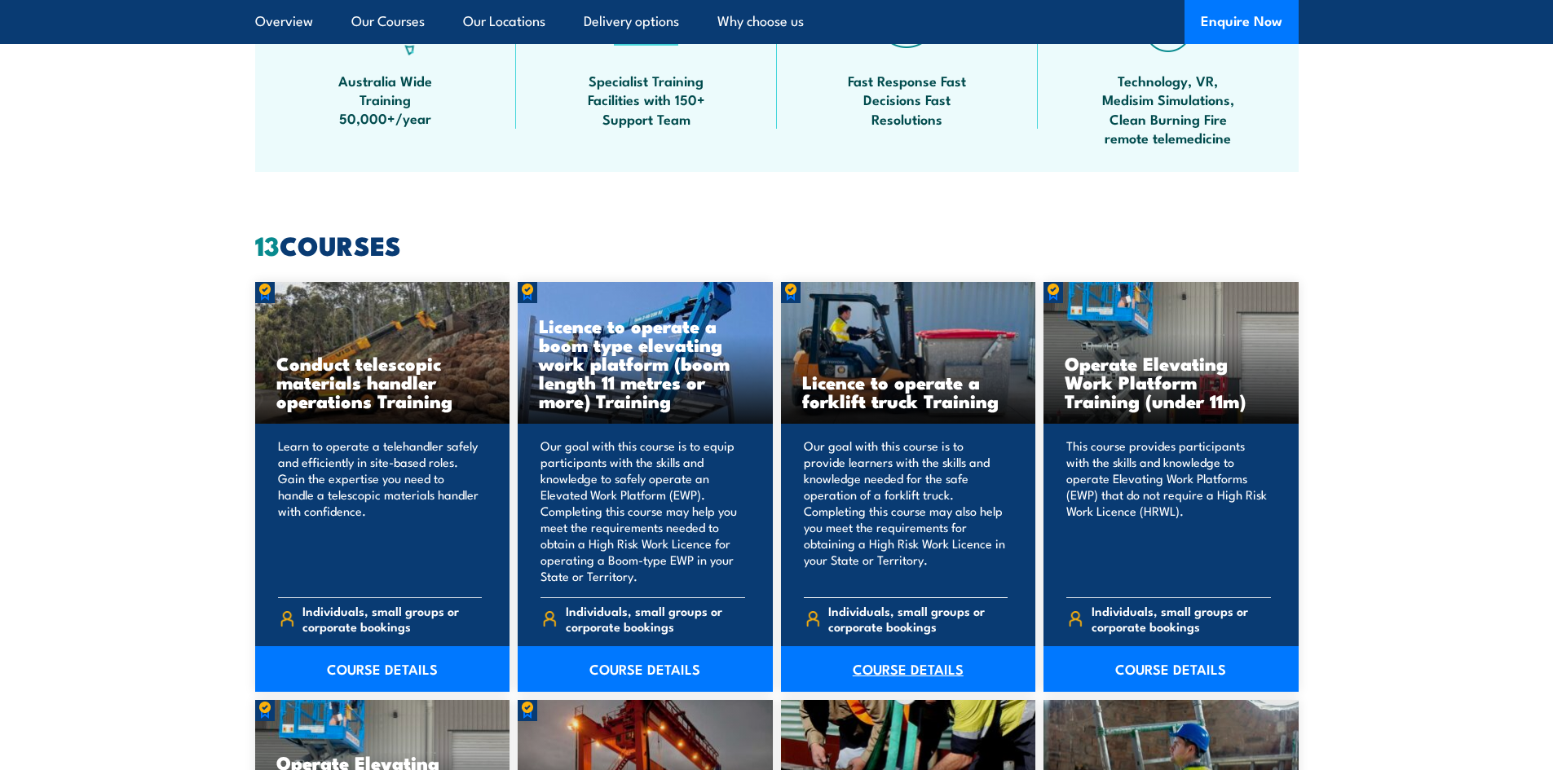
scroll to position [1223, 0]
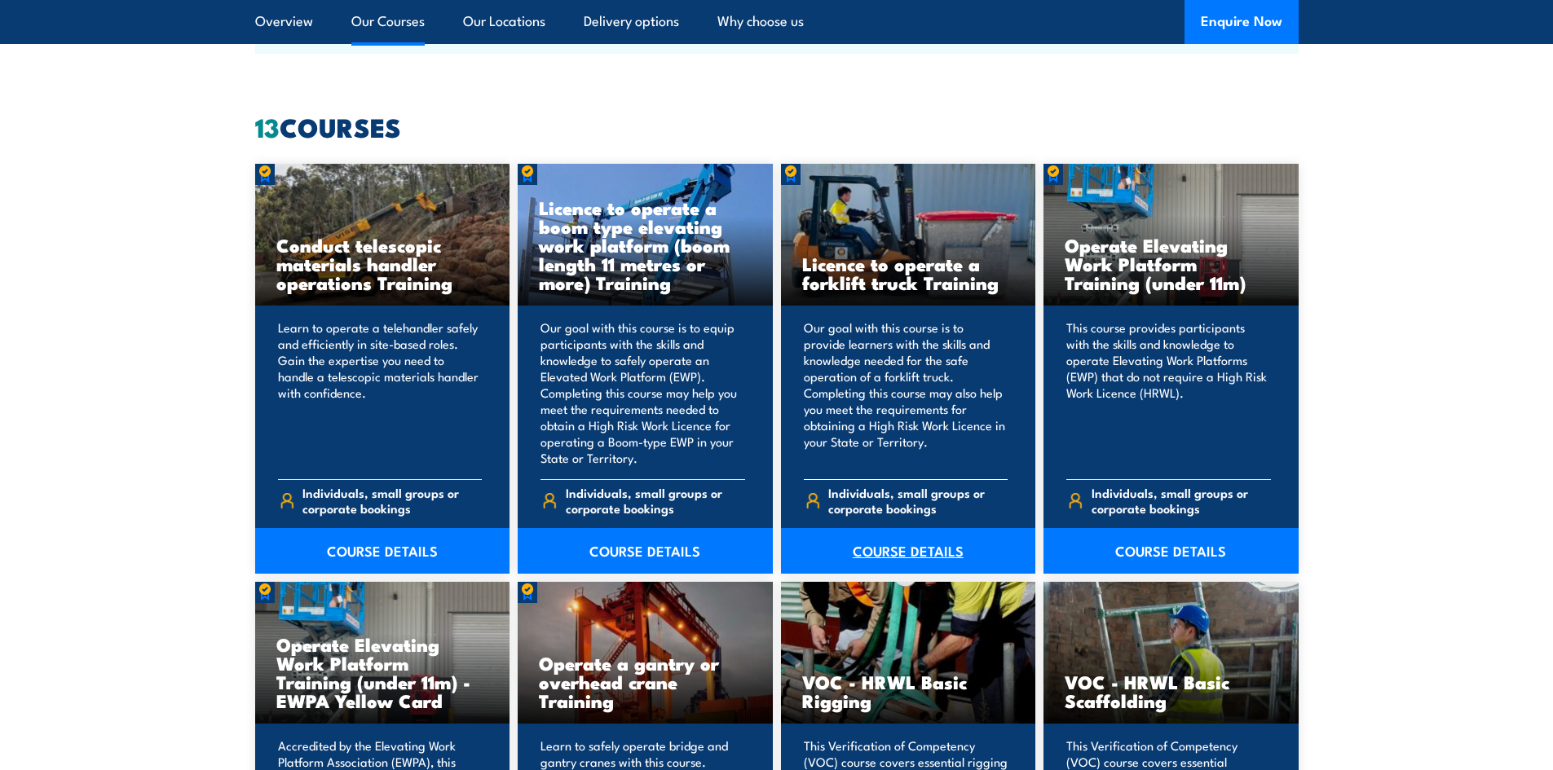
click at [900, 559] on link "COURSE DETAILS" at bounding box center [908, 551] width 255 height 46
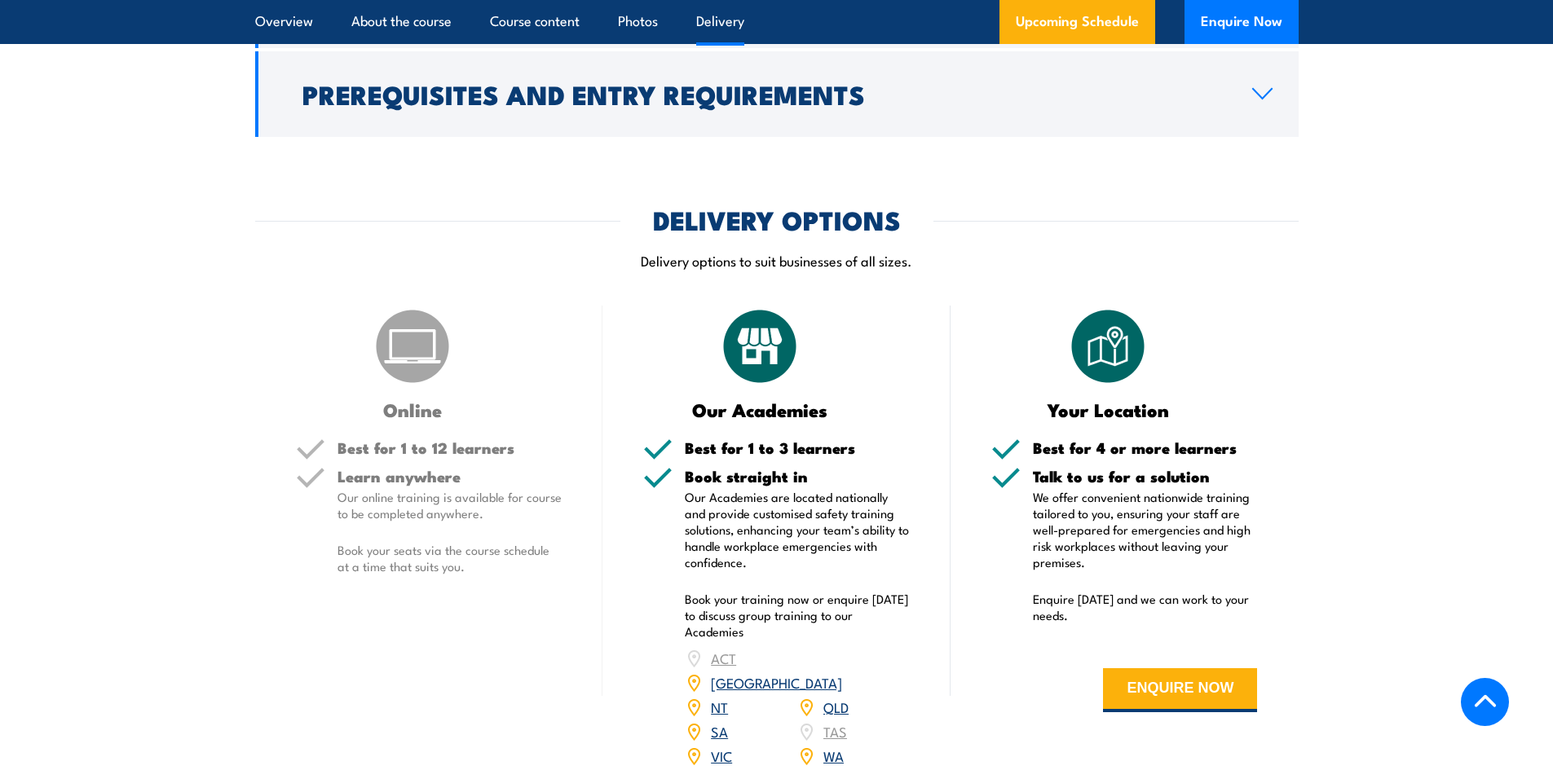
scroll to position [2364, 0]
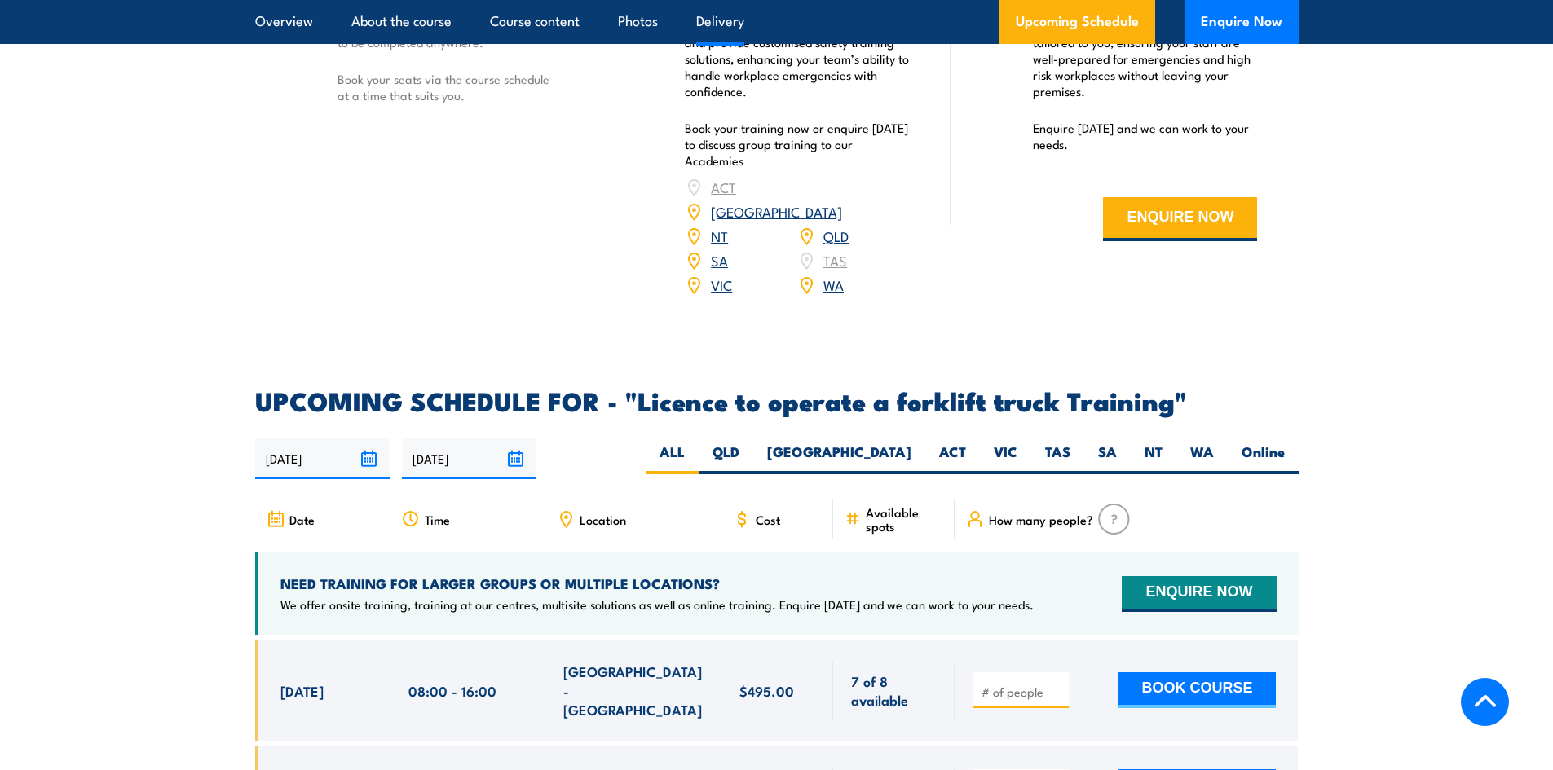
click at [1148, 443] on label "NT" at bounding box center [1153, 459] width 46 height 32
click at [1162, 443] on input "NT" at bounding box center [1167, 448] width 11 height 11
radio input "true"
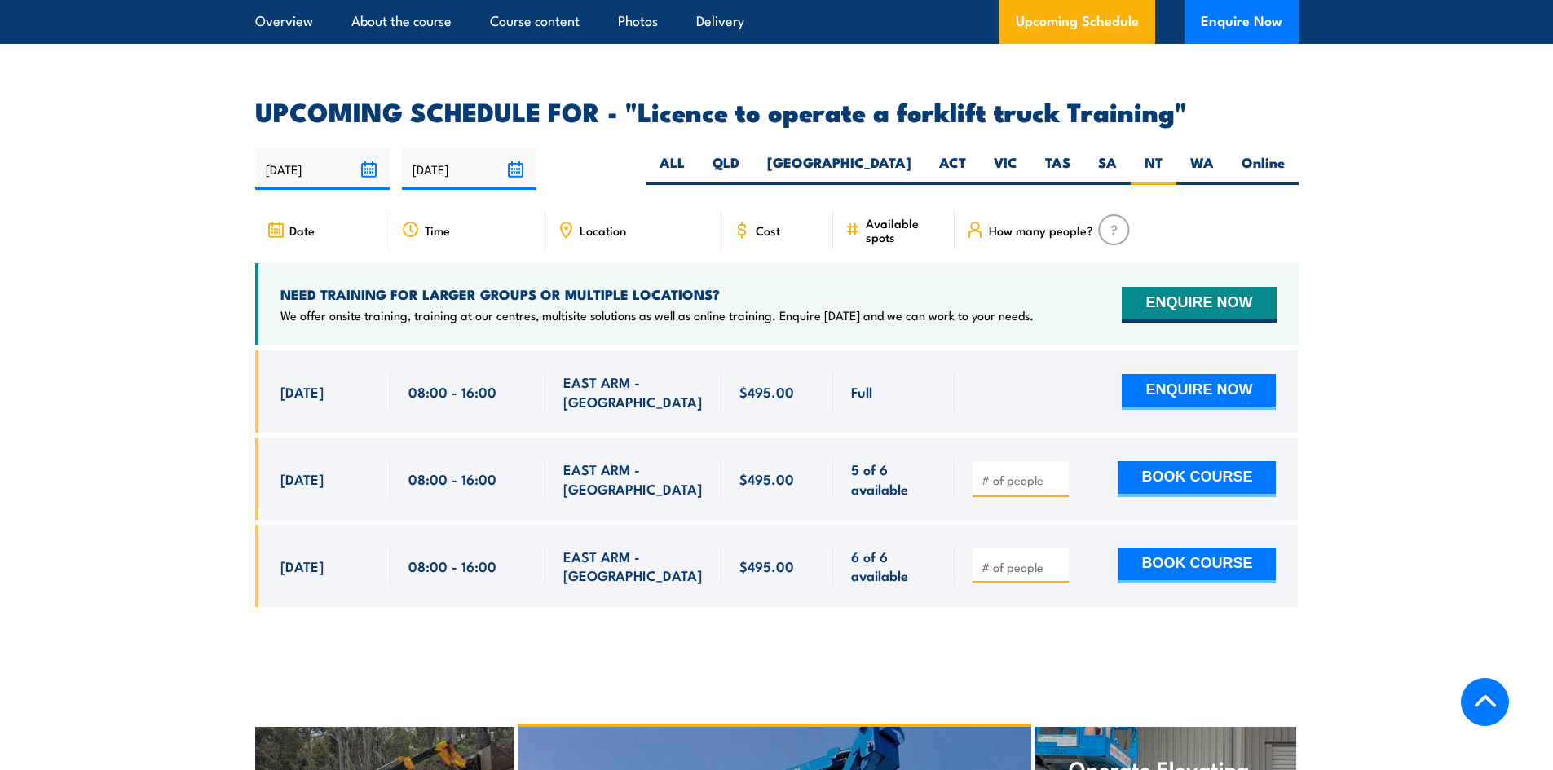
scroll to position [2728, 0]
